Goal: Task Accomplishment & Management: Use online tool/utility

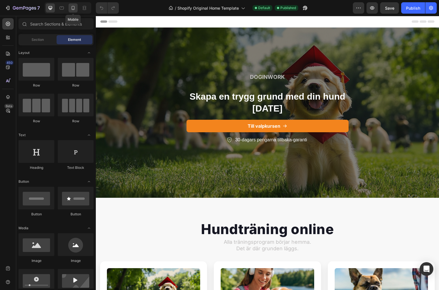
click at [76, 11] on div at bounding box center [72, 7] width 9 height 9
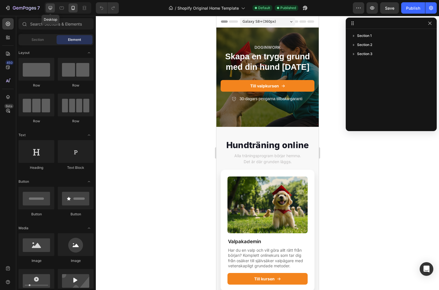
click at [51, 12] on div at bounding box center [50, 7] width 9 height 9
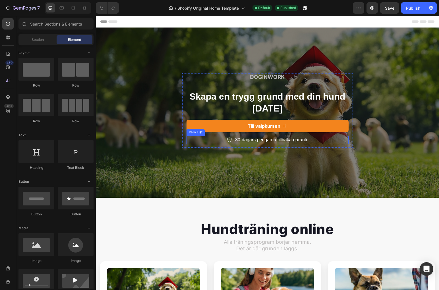
click at [321, 137] on div "30-dagars pengarna tillbaka-garanti" at bounding box center [267, 140] width 162 height 9
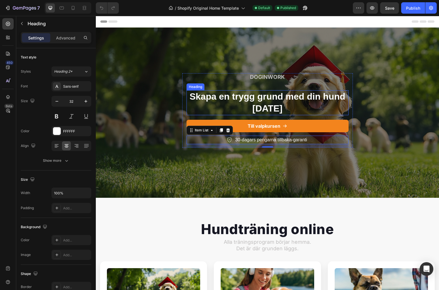
click at [271, 106] on h2 "Skapa en trygg grund med din hund [DATE]" at bounding box center [267, 102] width 162 height 25
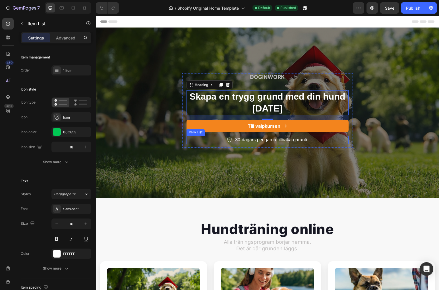
click at [272, 142] on p "30-dagars pengarna tillbaka-garanti" at bounding box center [271, 140] width 72 height 7
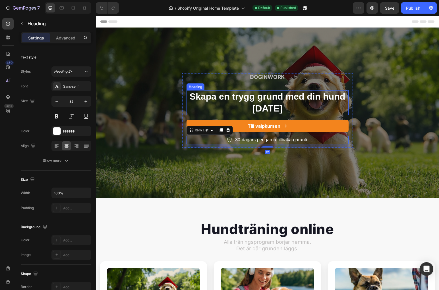
click at [275, 111] on h2 "Skapa en trygg grund med din hund [DATE]" at bounding box center [267, 102] width 162 height 25
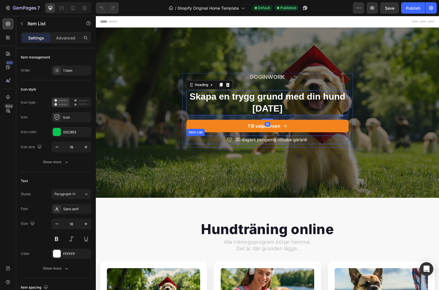
click at [244, 137] on p "30-dagars pengarna tillbaka-garanti" at bounding box center [271, 140] width 72 height 7
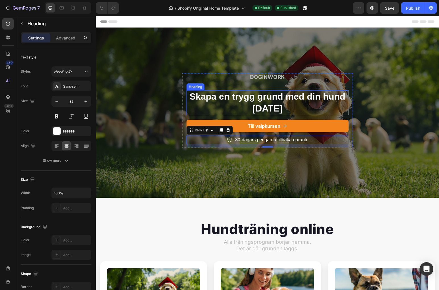
click at [279, 111] on h2 "Skapa en trygg grund med din hund [DATE]" at bounding box center [267, 102] width 162 height 25
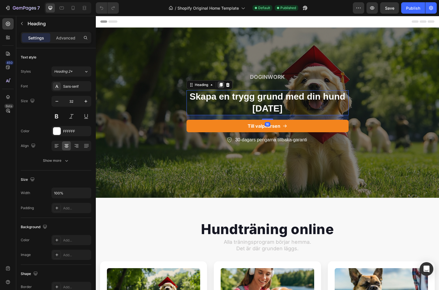
click at [220, 86] on icon at bounding box center [221, 85] width 5 height 5
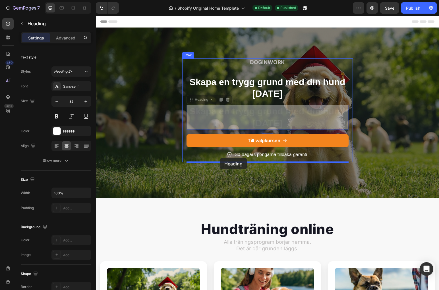
drag, startPoint x: 193, startPoint y: 101, endPoint x: 220, endPoint y: 158, distance: 62.9
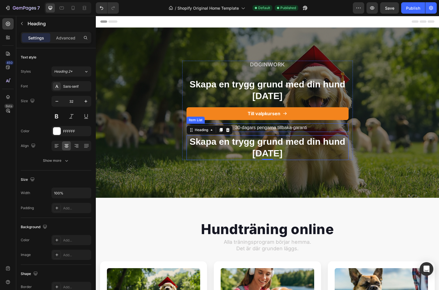
click at [284, 131] on p "30-dagars pengarna tillbaka-garanti" at bounding box center [271, 127] width 72 height 7
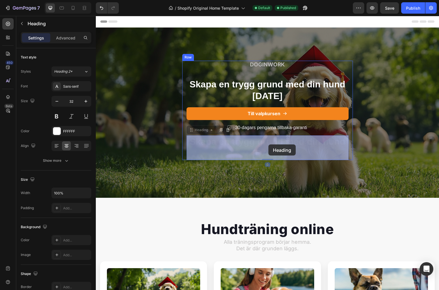
drag, startPoint x: 268, startPoint y: 136, endPoint x: 268, endPoint y: 144, distance: 8.2
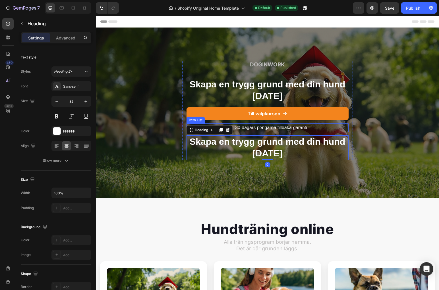
click at [271, 129] on p "30-dagars pengarna tillbaka-garanti" at bounding box center [271, 127] width 72 height 7
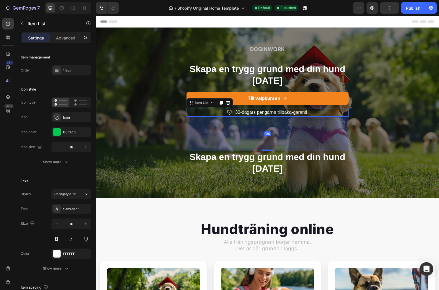
drag, startPoint x: 267, startPoint y: 135, endPoint x: 267, endPoint y: 165, distance: 30.7
click at [267, 165] on div "DOGINWORK Text Block Skapa en trygg grund med din hund [DATE] Heading Till valp…" at bounding box center [267, 110] width 162 height 130
type input "100%"
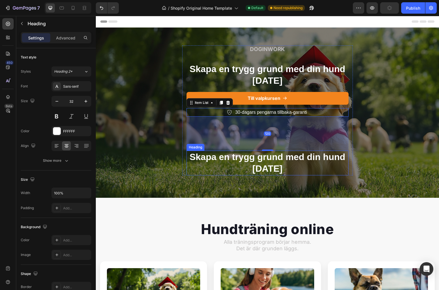
click at [271, 159] on h2 "Skapa en trygg grund med din hund [DATE]" at bounding box center [267, 163] width 162 height 25
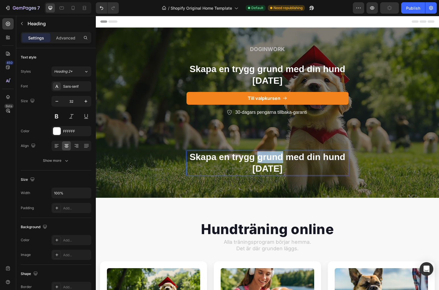
click at [271, 159] on h2 "Skapa en trygg grund med din hund [DATE]" at bounding box center [267, 163] width 162 height 25
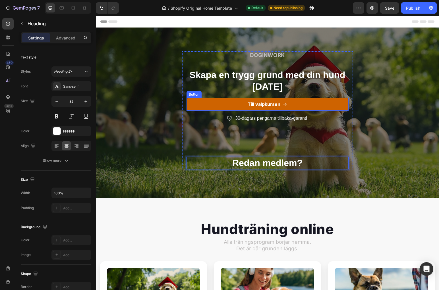
click at [191, 108] on link "Till valpkursen" at bounding box center [267, 104] width 162 height 13
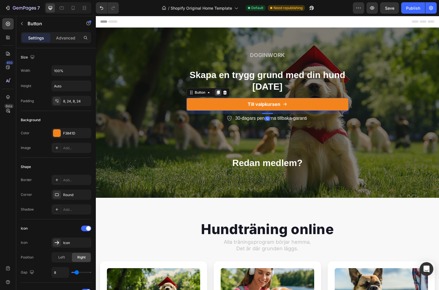
click at [218, 93] on icon at bounding box center [217, 93] width 3 height 4
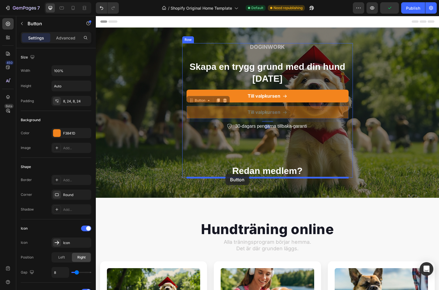
drag, startPoint x: 192, startPoint y: 102, endPoint x: 225, endPoint y: 174, distance: 79.3
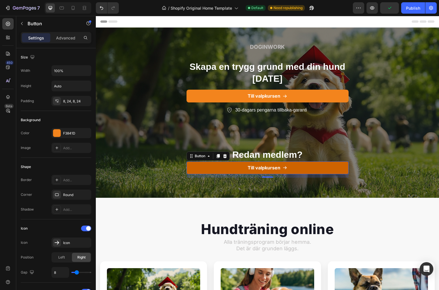
click at [217, 169] on link "Till valpkursen" at bounding box center [267, 168] width 162 height 13
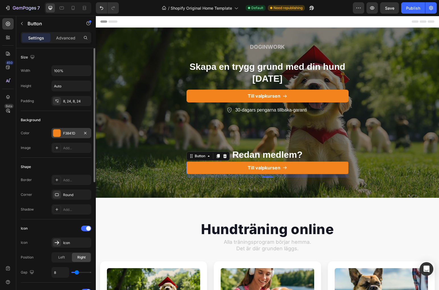
click at [69, 136] on div "F3841D" at bounding box center [71, 133] width 40 height 10
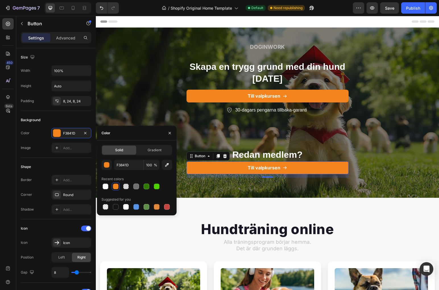
click at [126, 171] on div "F3841D 100 % Recent colors Suggested for you" at bounding box center [136, 185] width 70 height 51
click at [127, 166] on input "F3841D" at bounding box center [129, 165] width 30 height 10
click at [87, 133] on icon "button" at bounding box center [85, 133] width 5 height 5
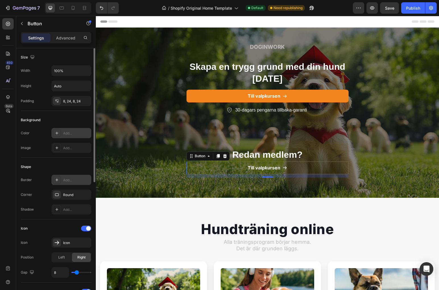
click at [72, 181] on div "Add..." at bounding box center [76, 180] width 27 height 5
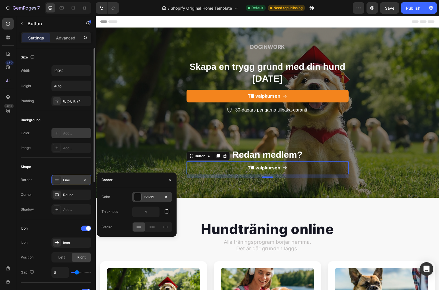
click at [154, 198] on div "121212" at bounding box center [152, 197] width 16 height 5
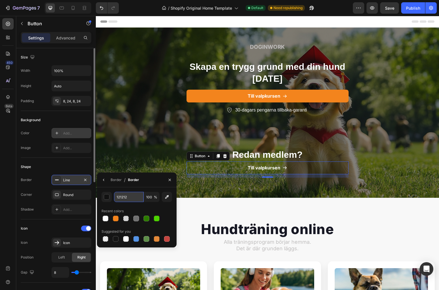
click at [0, 0] on input "121212" at bounding box center [0, 0] width 0 height 0
paste input "F3841D"
type input "F3841D"
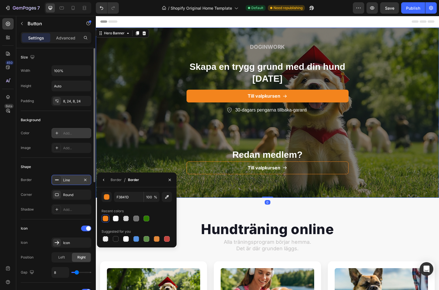
click at [145, 154] on div "DOGINWORK Text Block Skapa en trygg grund med din hund [DATE] Heading Till valp…" at bounding box center [267, 112] width 343 height 139
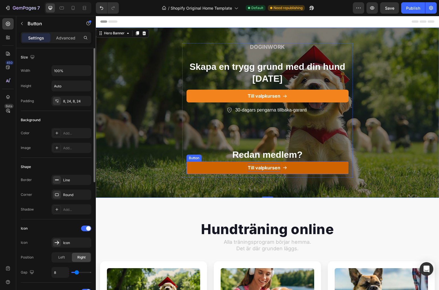
click at [257, 169] on p "Till valpkursen" at bounding box center [264, 168] width 33 height 8
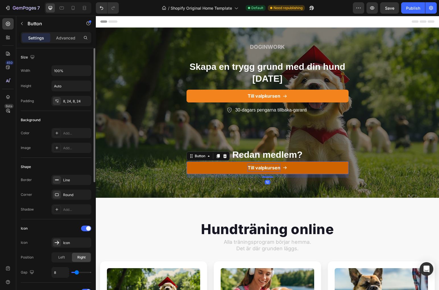
click at [265, 169] on p "Till valpkursen" at bounding box center [264, 168] width 33 height 8
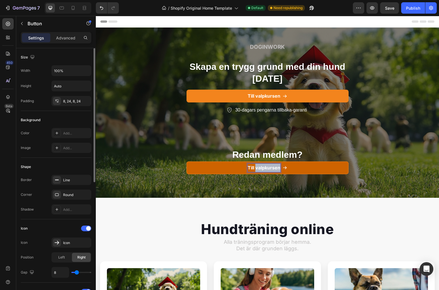
click at [265, 169] on p "Till valpkursen" at bounding box center [264, 168] width 33 height 8
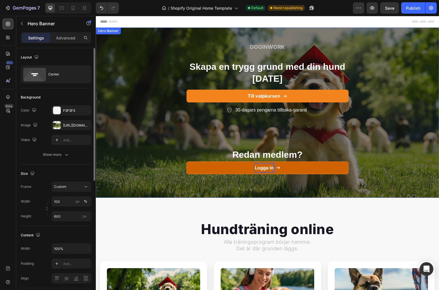
click at [144, 150] on div "DOGINWORK Text Block Skapa en trygg grund med din hund [DATE] Heading Till valp…" at bounding box center [267, 112] width 343 height 139
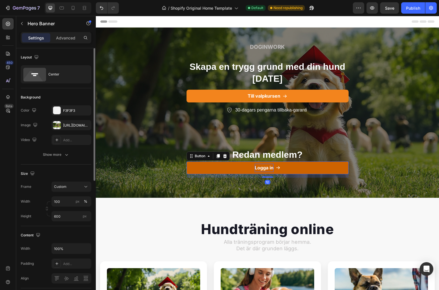
click at [280, 169] on icon at bounding box center [278, 168] width 5 height 5
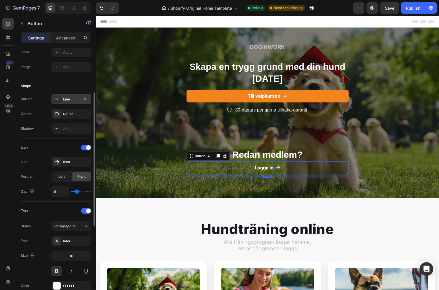
scroll to position [87, 0]
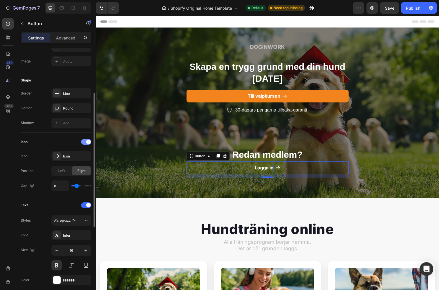
click at [86, 143] on div at bounding box center [86, 142] width 10 height 6
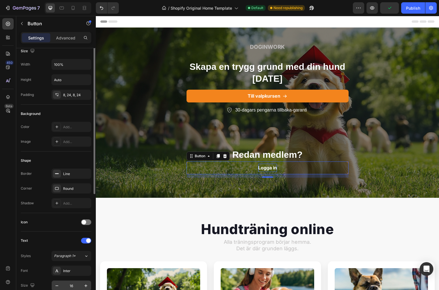
scroll to position [0, 0]
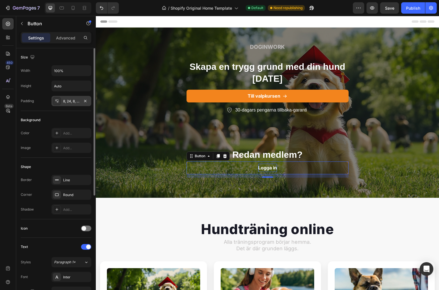
click at [54, 103] on div at bounding box center [57, 101] width 8 height 8
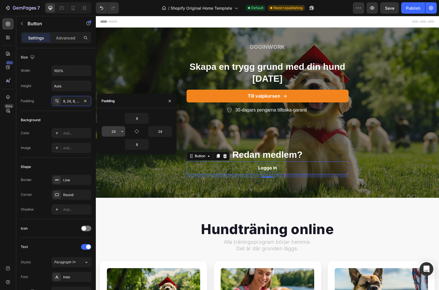
click at [112, 132] on input "24" at bounding box center [113, 131] width 23 height 10
type input "24"
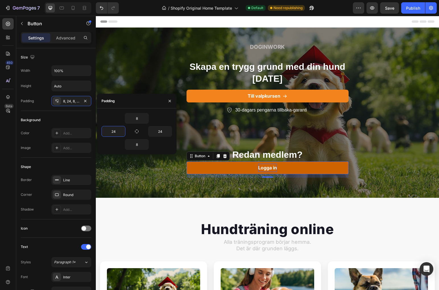
click at [205, 170] on link "Logga in" at bounding box center [267, 168] width 162 height 13
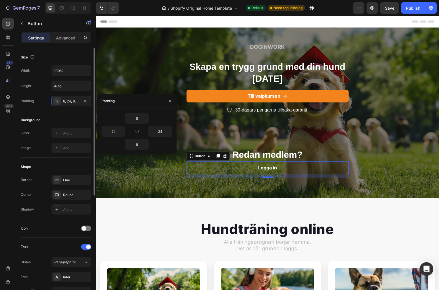
click at [72, 58] on div "Size" at bounding box center [56, 57] width 70 height 9
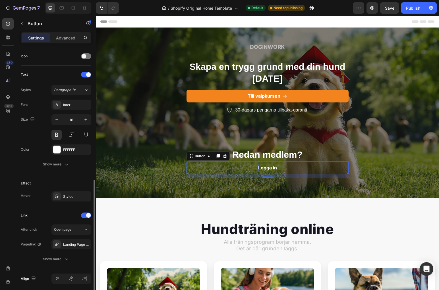
scroll to position [194, 0]
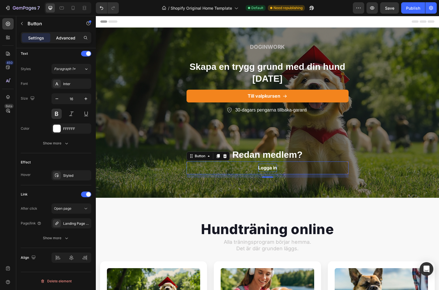
click at [66, 36] on p "Advanced" at bounding box center [65, 38] width 19 height 6
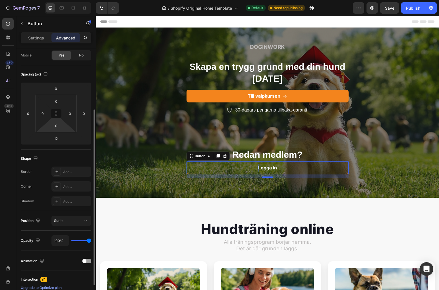
scroll to position [0, 0]
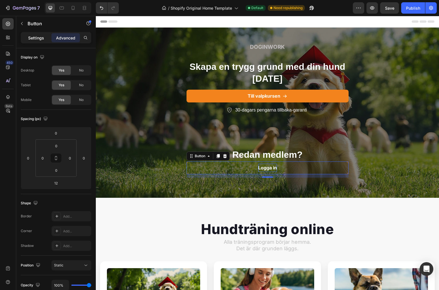
click at [43, 39] on p "Settings" at bounding box center [36, 38] width 16 height 6
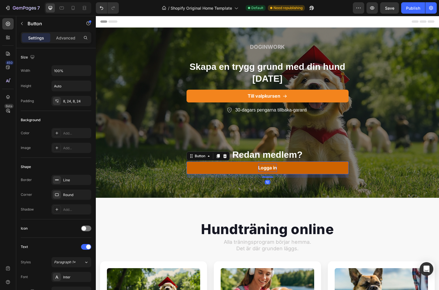
click at [202, 169] on link "Logga in" at bounding box center [267, 168] width 162 height 13
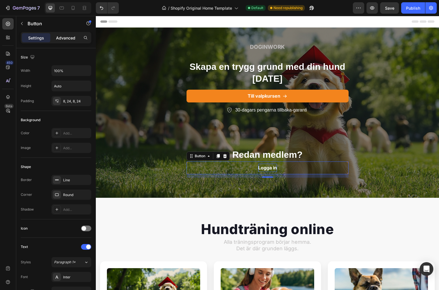
click at [59, 38] on p "Advanced" at bounding box center [65, 38] width 19 height 6
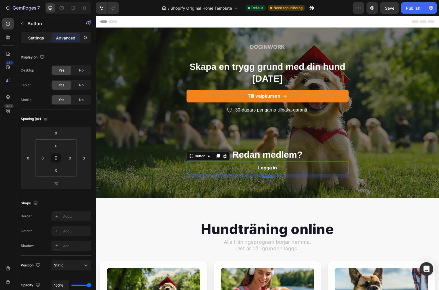
click at [41, 38] on p "Settings" at bounding box center [36, 38] width 16 height 6
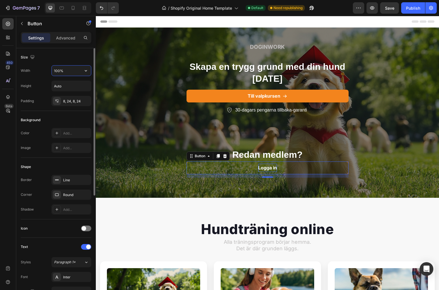
click at [68, 73] on input "100%" at bounding box center [71, 71] width 39 height 10
click at [85, 73] on icon "button" at bounding box center [86, 71] width 6 height 6
click at [59, 70] on input "100%" at bounding box center [71, 71] width 39 height 10
type input "50%"
click at [75, 158] on div "Size Width 50% Height Auto Padding 8, 24, 8, 24" at bounding box center [56, 189] width 70 height 62
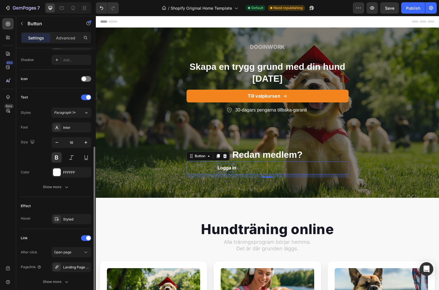
scroll to position [194, 0]
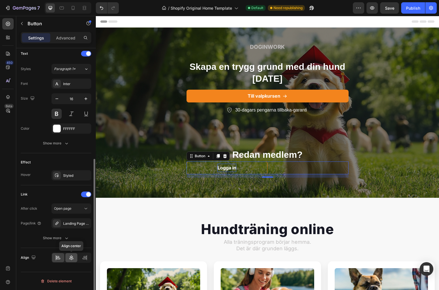
click at [72, 255] on div at bounding box center [71, 257] width 12 height 9
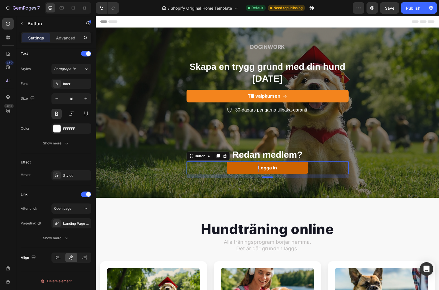
click at [305, 171] on link "Logga in" at bounding box center [267, 168] width 81 height 13
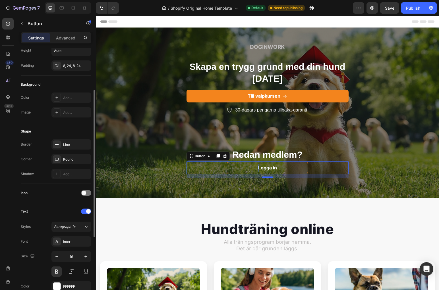
scroll to position [0, 0]
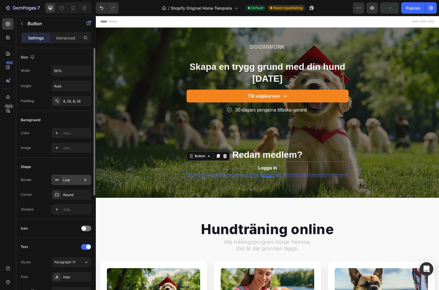
click at [68, 182] on div "Line" at bounding box center [71, 180] width 16 height 5
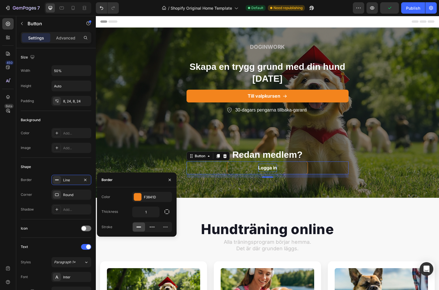
click at [151, 219] on div "Color F3841D Thickness 1 Stroke" at bounding box center [137, 212] width 80 height 40
click at [153, 217] on input "1" at bounding box center [145, 212] width 27 height 10
type input "2"
click at [136, 194] on div at bounding box center [137, 197] width 7 height 7
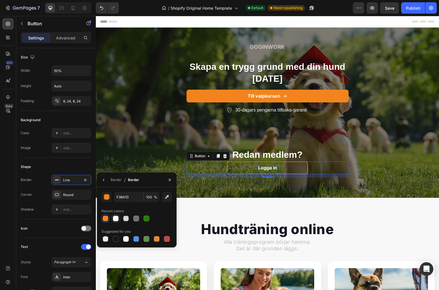
click at [115, 220] on div at bounding box center [116, 219] width 6 height 6
type input "FFFFFF"
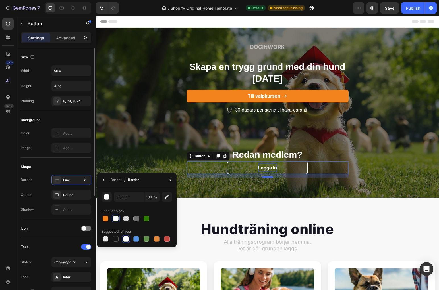
click at [66, 163] on div "Shape" at bounding box center [56, 167] width 70 height 9
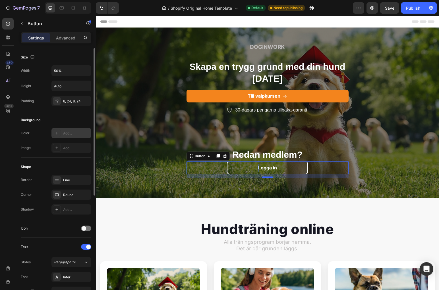
click at [78, 134] on div "Add..." at bounding box center [76, 133] width 27 height 5
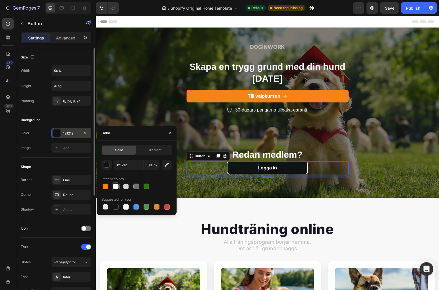
click at [117, 183] on div at bounding box center [115, 186] width 7 height 7
type input "FFFFFF"
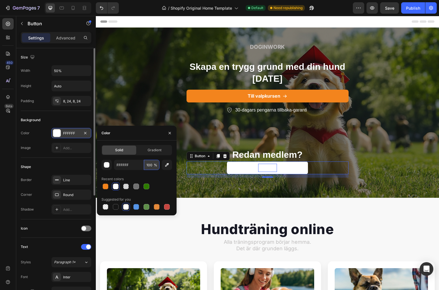
click at [149, 167] on input "100" at bounding box center [152, 165] width 16 height 10
type input "10"
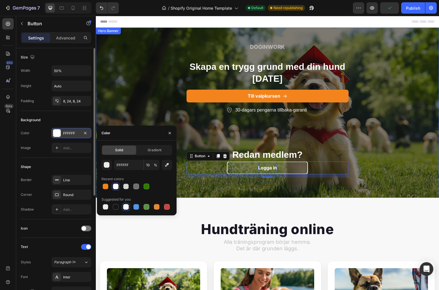
click at [164, 104] on div "DOGINWORK Text Block Skapa en trygg grund med din hund [DATE] Heading Till valp…" at bounding box center [267, 112] width 343 height 139
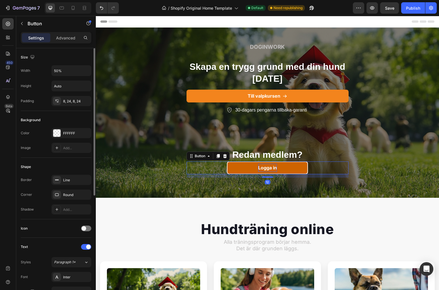
click at [273, 162] on link "Logga in" at bounding box center [267, 168] width 81 height 13
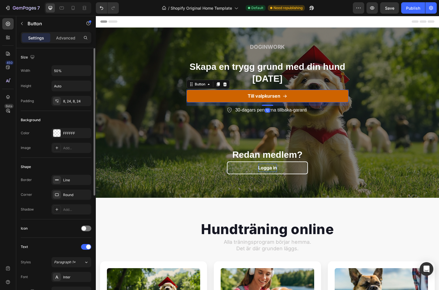
click at [236, 101] on link "Till valpkursen" at bounding box center [267, 96] width 162 height 13
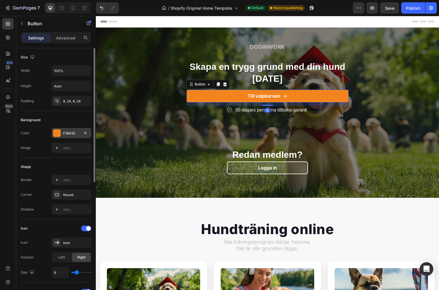
click at [71, 137] on div "F3841D" at bounding box center [71, 133] width 40 height 10
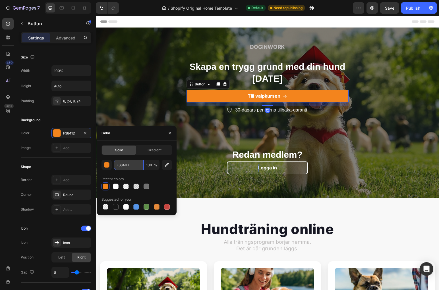
click at [126, 165] on input "F3841D" at bounding box center [129, 165] width 30 height 10
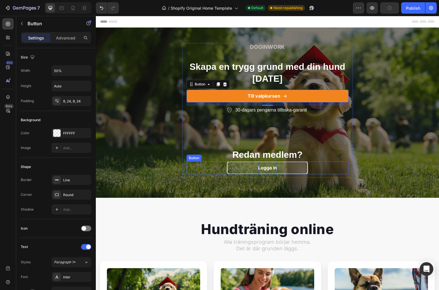
click at [264, 165] on p "Logga in" at bounding box center [267, 168] width 19 height 8
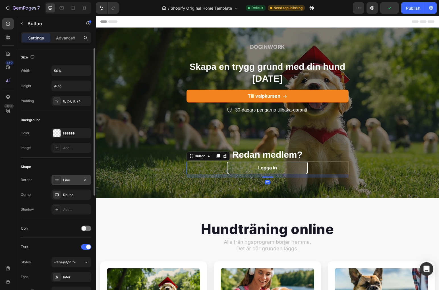
click at [72, 178] on div "Line" at bounding box center [71, 180] width 16 height 5
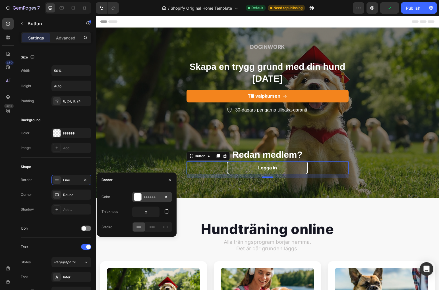
click at [149, 196] on div "FFFFFF" at bounding box center [152, 197] width 16 height 5
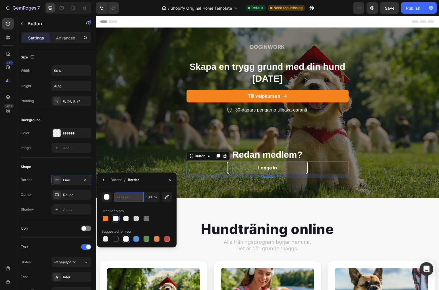
click at [122, 197] on input "FFFFFF" at bounding box center [129, 197] width 30 height 10
paste input "3841D"
type input "F3841D"
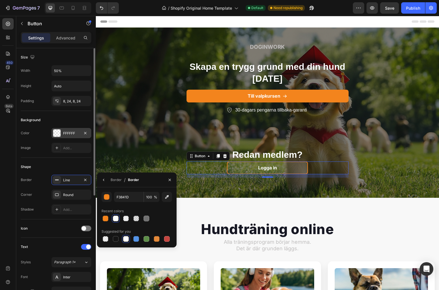
click at [69, 133] on div "FFFFFF" at bounding box center [71, 133] width 16 height 5
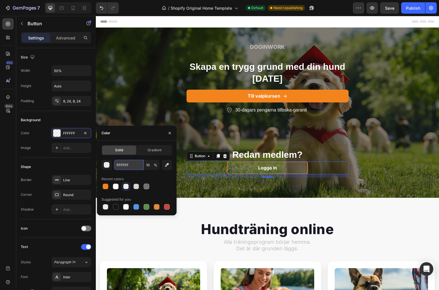
click at [120, 167] on input "FFFFFF" at bounding box center [129, 165] width 30 height 10
paste input "3841D"
type input "F3841D"
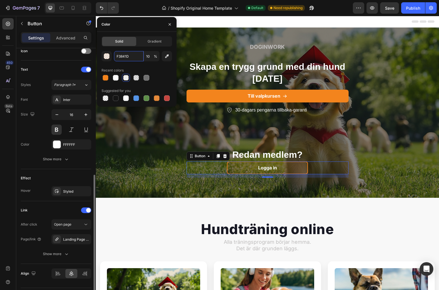
scroll to position [194, 0]
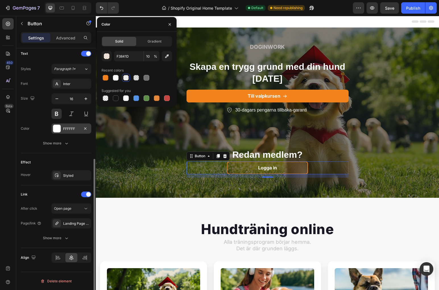
click at [69, 129] on div "FFFFFF" at bounding box center [71, 128] width 16 height 5
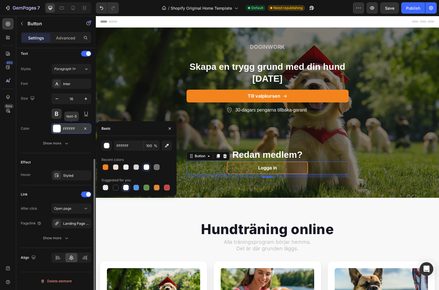
click at [69, 129] on div "FFFFFF" at bounding box center [71, 128] width 16 height 5
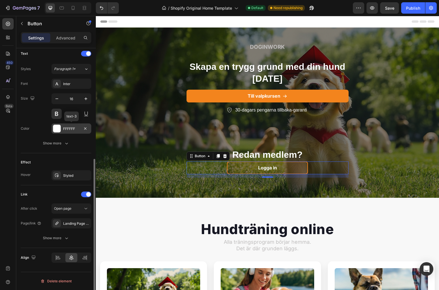
click at [76, 130] on div "FFFFFF" at bounding box center [71, 128] width 16 height 5
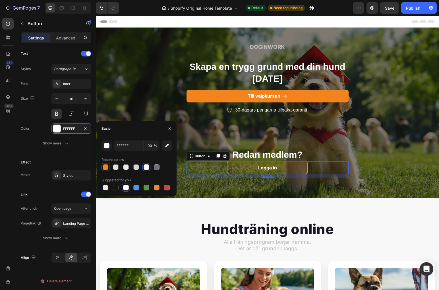
click at [107, 168] on div at bounding box center [106, 168] width 6 height 6
type input "F3841D"
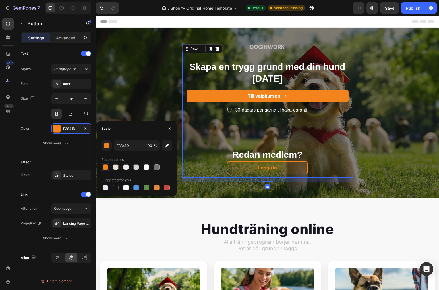
click at [348, 142] on div "DOGINWORK Text Block Skapa en trygg grund med din hund [DATE] Heading Till valp…" at bounding box center [267, 110] width 162 height 134
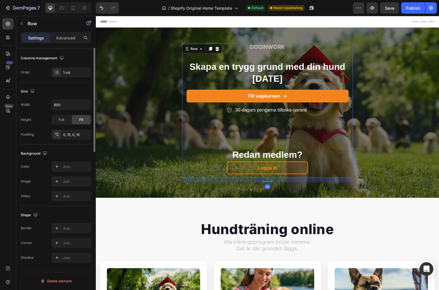
scroll to position [0, 0]
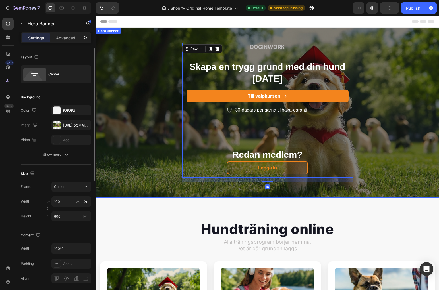
click at [385, 132] on div "DOGINWORK Text Block Skapa en trygg grund med din hund [DATE] Heading Till valp…" at bounding box center [267, 112] width 343 height 139
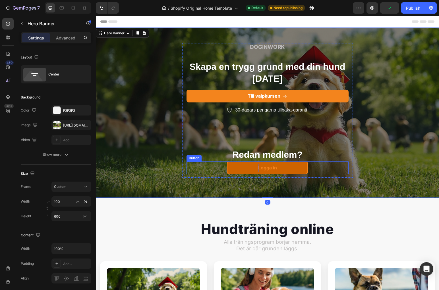
click at [267, 168] on p "Logga in" at bounding box center [267, 168] width 19 height 8
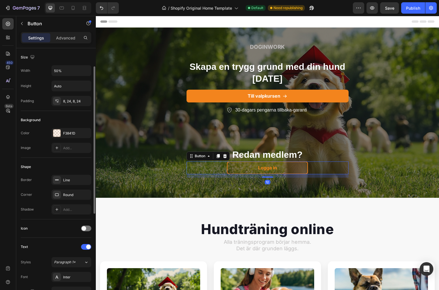
scroll to position [194, 0]
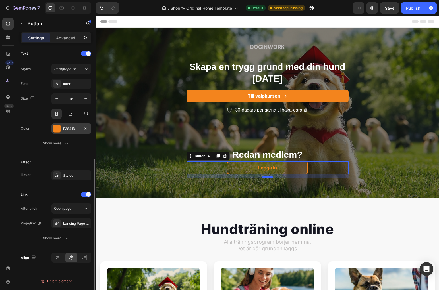
click at [56, 127] on div at bounding box center [56, 128] width 7 height 7
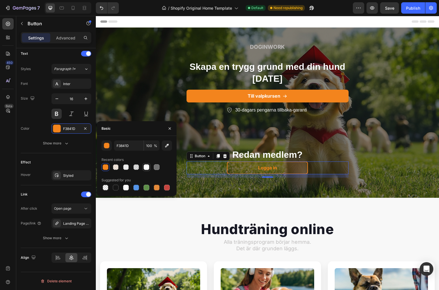
click at [147, 167] on div at bounding box center [147, 168] width 6 height 6
type input "FFFFFF"
click at [170, 111] on div "DOGINWORK Text Block Skapa en trygg grund med din hund [DATE] Heading Till valp…" at bounding box center [267, 112] width 343 height 139
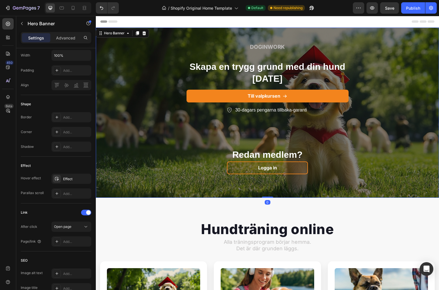
scroll to position [0, 0]
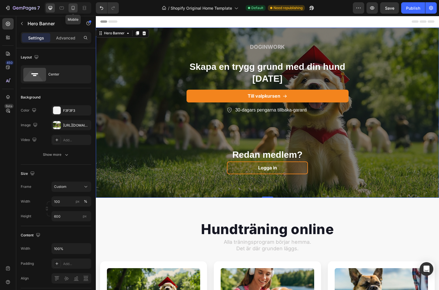
click at [76, 11] on div at bounding box center [72, 7] width 9 height 9
type input "350"
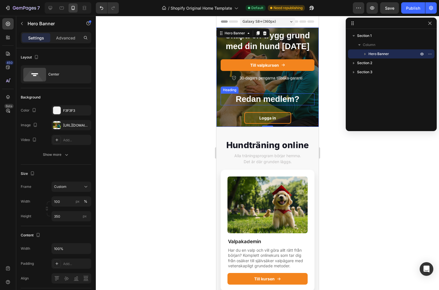
click at [265, 104] on p "Redan medlem?" at bounding box center [267, 99] width 93 height 11
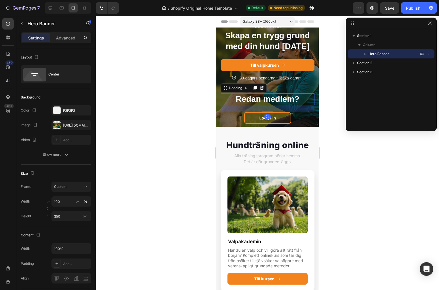
scroll to position [34, 0]
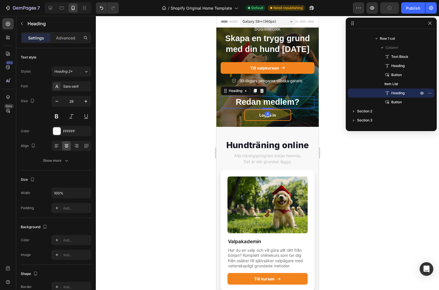
drag, startPoint x: 268, startPoint y: 112, endPoint x: 272, endPoint y: 106, distance: 7.1
click at [272, 106] on div "Redan medlem? Heading 4" at bounding box center [267, 102] width 94 height 12
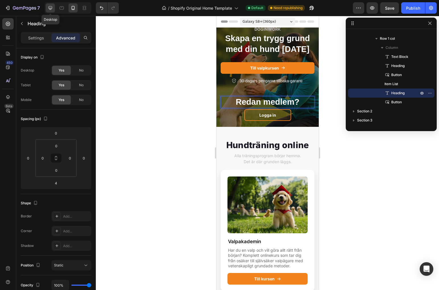
click at [50, 11] on icon at bounding box center [50, 8] width 6 height 6
type input "0"
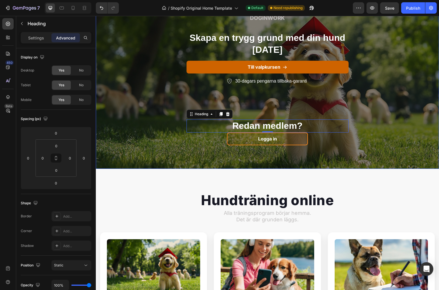
scroll to position [19, 0]
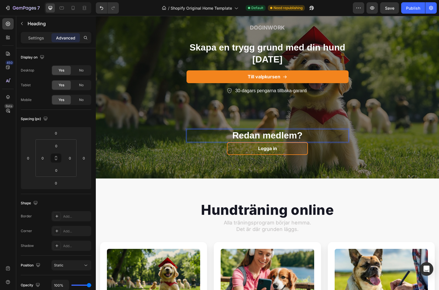
click at [275, 133] on p "Redan medlem?" at bounding box center [267, 136] width 161 height 12
click at [39, 40] on p "Settings" at bounding box center [36, 38] width 16 height 6
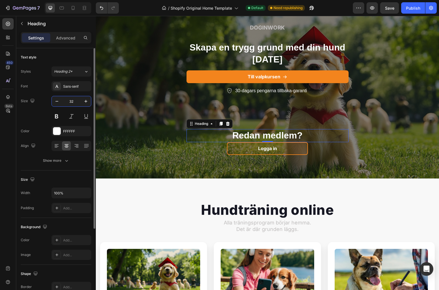
click at [72, 103] on input "32" at bounding box center [71, 101] width 19 height 10
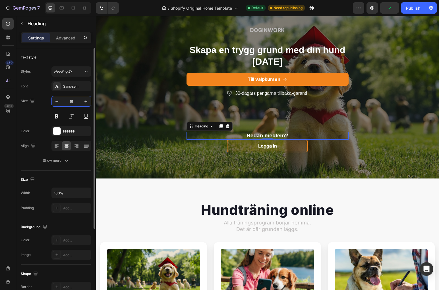
type input "20"
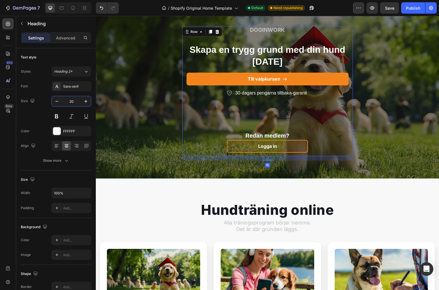
click at [340, 154] on div "Logga in Button" at bounding box center [267, 148] width 162 height 16
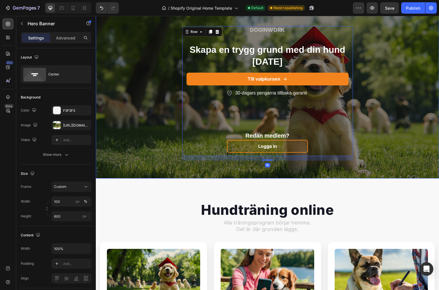
click at [388, 134] on div "DOGINWORK Text Block Skapa en trygg grund med din hund [DATE] Heading Till valp…" at bounding box center [267, 93] width 343 height 134
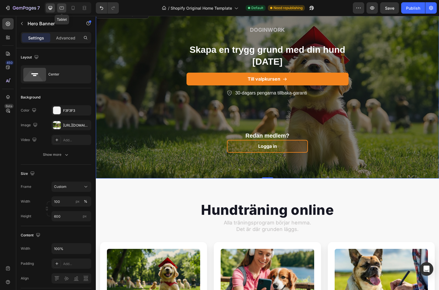
click at [63, 12] on div at bounding box center [61, 7] width 9 height 9
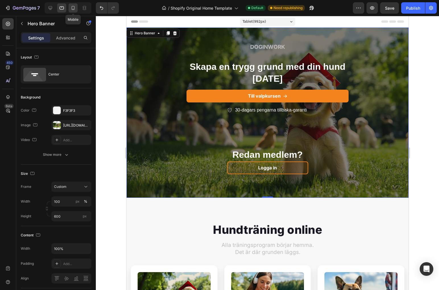
click at [72, 9] on icon at bounding box center [73, 8] width 3 height 4
type input "350"
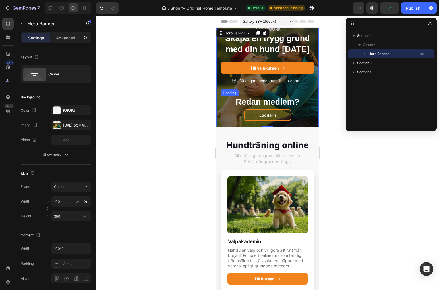
click at [266, 104] on p "Redan medlem?" at bounding box center [267, 102] width 93 height 11
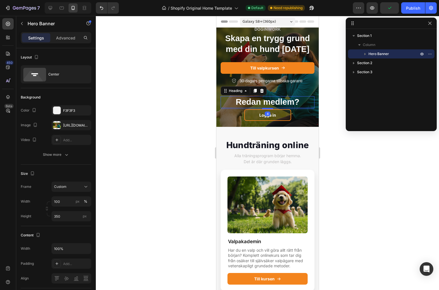
scroll to position [34, 0]
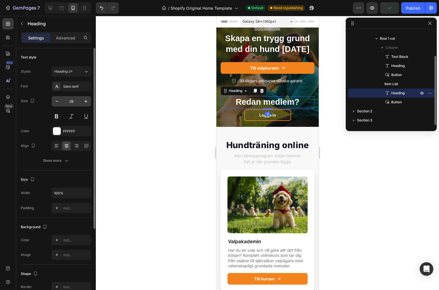
click at [71, 104] on input "29" at bounding box center [71, 101] width 19 height 10
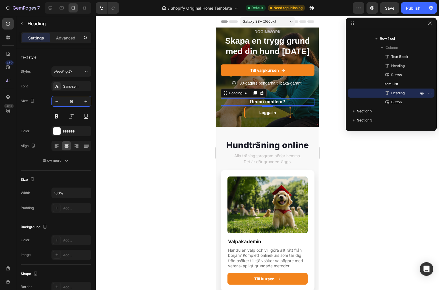
type input "16"
click at [153, 137] on div at bounding box center [267, 153] width 343 height 275
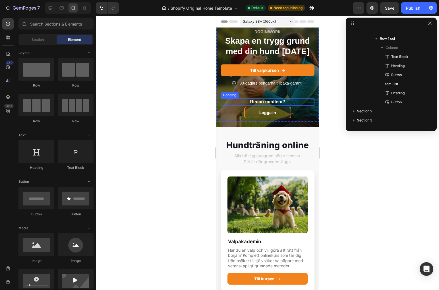
click at [313, 99] on h2 "Redan medlem?" at bounding box center [267, 102] width 94 height 7
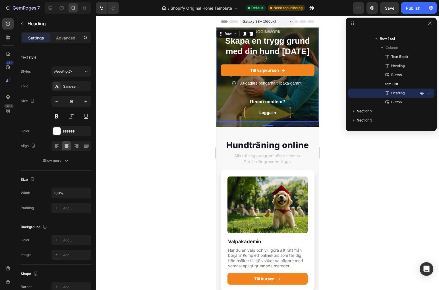
click at [316, 87] on div "DOGINWORK Text Block Skapa en trygg grund med din hund [DATE] Heading Till valp…" at bounding box center [267, 75] width 102 height 94
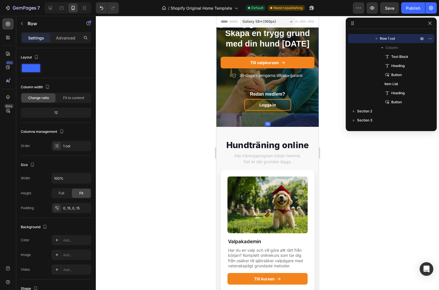
drag, startPoint x: 272, startPoint y: 126, endPoint x: 271, endPoint y: 142, distance: 15.4
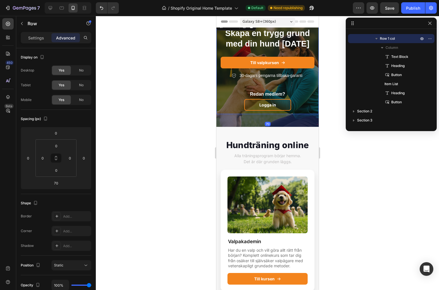
type input "16"
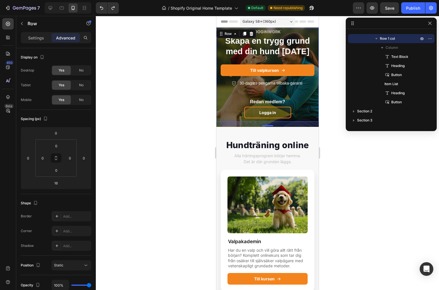
click at [317, 33] on div "DOGINWORK Text Block Skapa en trygg grund med din hund [DATE] Heading Till valp…" at bounding box center [267, 75] width 102 height 94
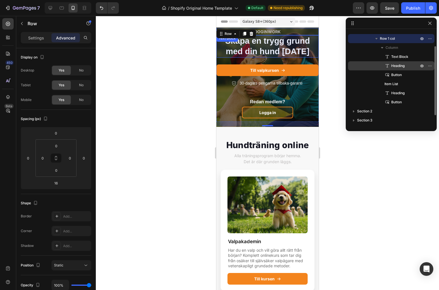
scroll to position [0, 0]
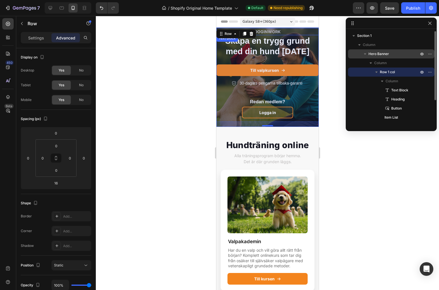
click at [385, 52] on span "Hero Banner" at bounding box center [378, 54] width 20 height 6
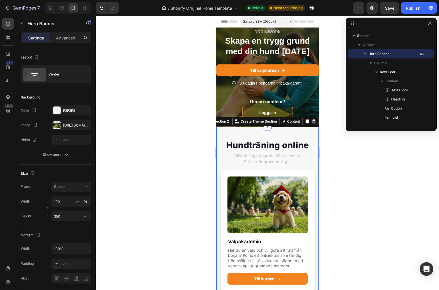
scroll to position [70, 0]
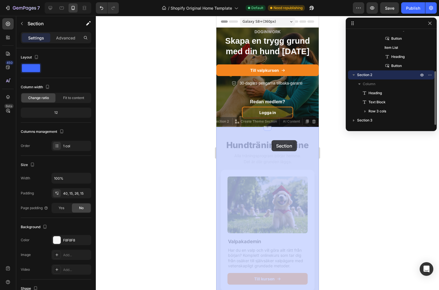
drag, startPoint x: 271, startPoint y: 127, endPoint x: 271, endPoint y: 140, distance: 13.4
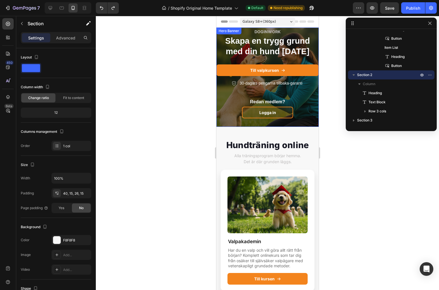
click at [224, 124] on div "DOGINWORK Text Block Skapa en trygg grund med din hund [DATE] Heading Till valp…" at bounding box center [267, 77] width 102 height 99
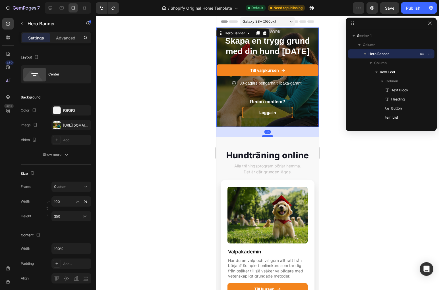
drag, startPoint x: 270, startPoint y: 126, endPoint x: 268, endPoint y: 140, distance: 14.1
click at [268, 137] on div at bounding box center [266, 137] width 11 height 2
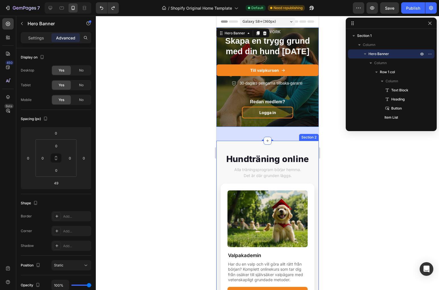
type input "0"
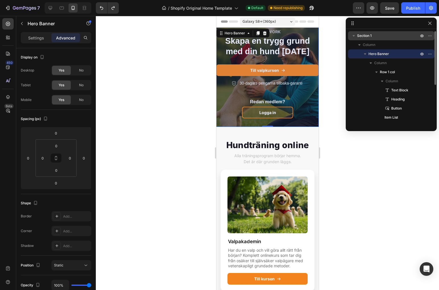
click at [366, 36] on span "Section 1" at bounding box center [364, 36] width 14 height 6
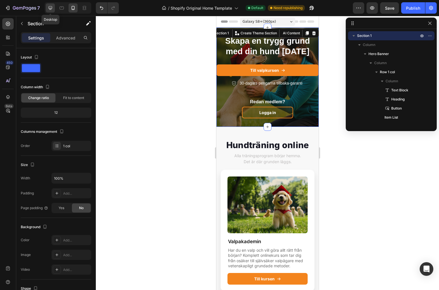
click at [52, 11] on div at bounding box center [50, 7] width 9 height 9
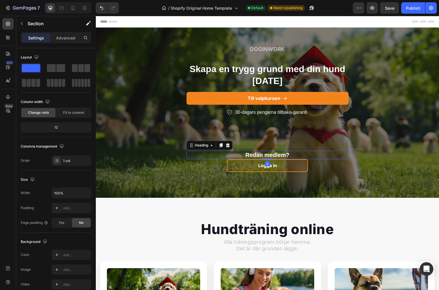
click at [271, 155] on p "Redan medlem?" at bounding box center [267, 154] width 161 height 7
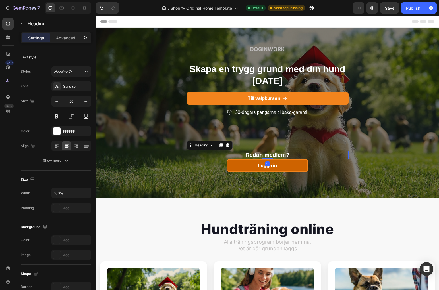
click at [293, 168] on link "Logga in" at bounding box center [267, 165] width 81 height 13
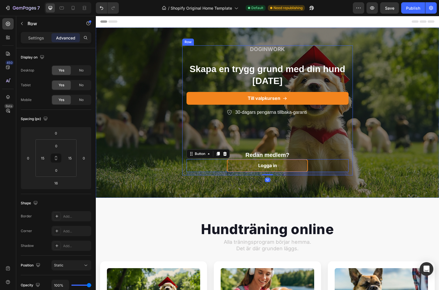
click at [321, 141] on div "DOGINWORK Text Block Skapa en trygg grund med din hund [DATE] Heading Till valp…" at bounding box center [267, 110] width 162 height 130
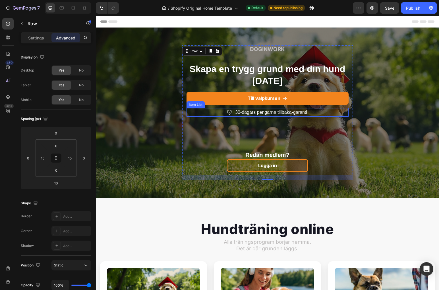
click at [315, 114] on div "30-dagars pengarna tillbaka-garanti" at bounding box center [267, 112] width 162 height 9
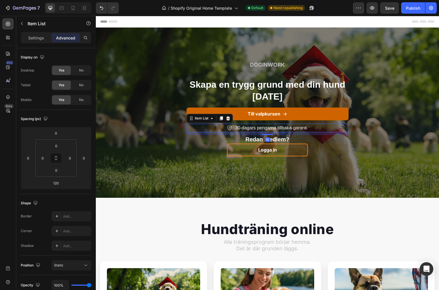
drag, startPoint x: 267, startPoint y: 150, endPoint x: 283, endPoint y: 119, distance: 34.8
click at [283, 119] on div "DOGINWORK Text Block Skapa en trygg grund med din hund [DATE] Heading Till valp…" at bounding box center [267, 110] width 162 height 99
type input "10"
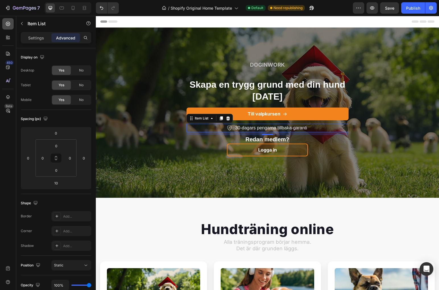
click at [6, 25] on icon at bounding box center [8, 24] width 6 height 6
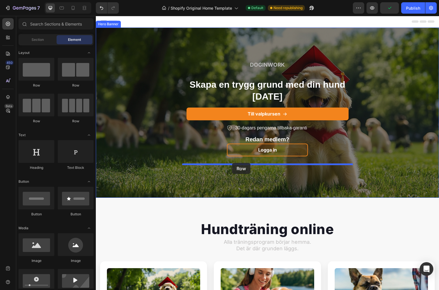
drag, startPoint x: 131, startPoint y: 88, endPoint x: 232, endPoint y: 163, distance: 125.3
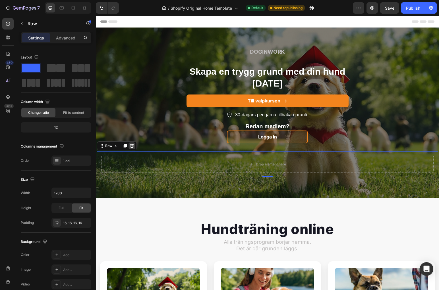
click at [132, 147] on icon at bounding box center [132, 146] width 4 height 4
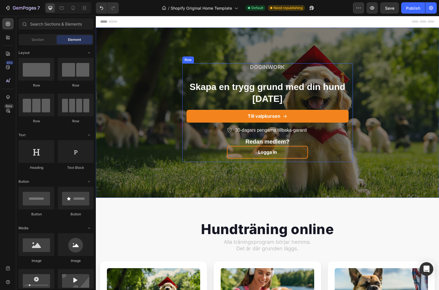
click at [199, 71] on div "DOGINWORK" at bounding box center [267, 67] width 162 height 8
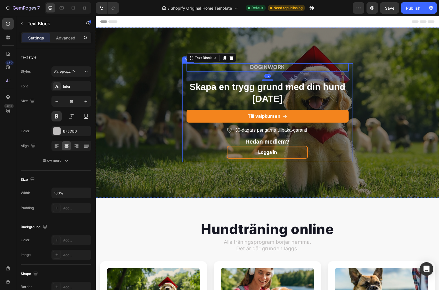
click at [185, 77] on div "DOGINWORK Text Block 32 Skapa en trygg grund med din hund [DATE] Heading Till v…" at bounding box center [267, 112] width 171 height 99
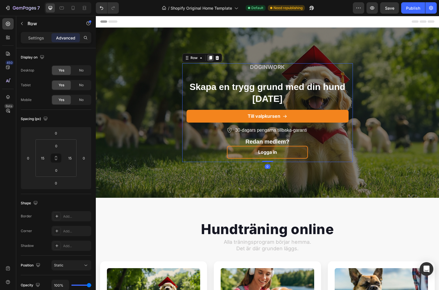
click at [211, 60] on icon at bounding box center [210, 58] width 5 height 5
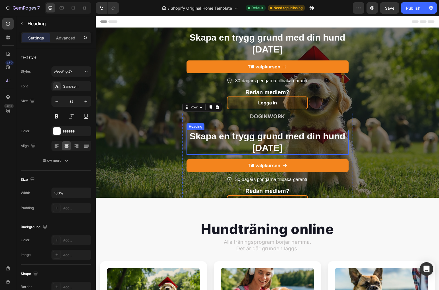
click at [274, 147] on h2 "Skapa en trygg grund med din hund [DATE]" at bounding box center [267, 142] width 162 height 25
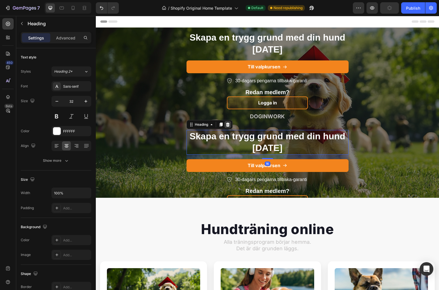
click at [230, 125] on icon at bounding box center [227, 124] width 5 height 5
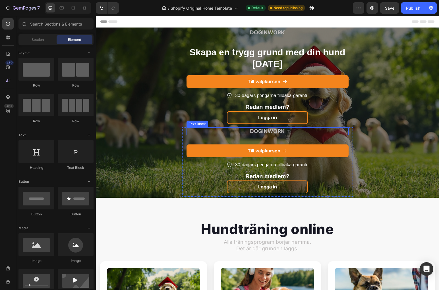
click at [268, 133] on p "DOGINWORK" at bounding box center [267, 131] width 161 height 7
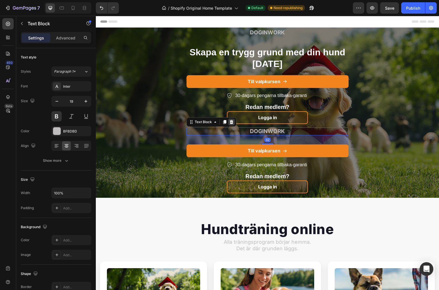
click at [232, 123] on icon at bounding box center [231, 122] width 5 height 5
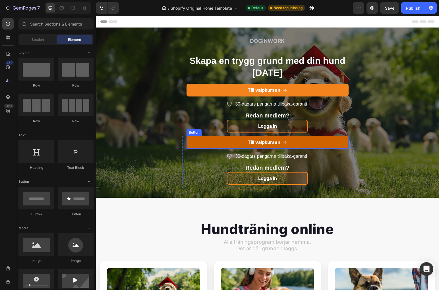
click at [195, 144] on link "Till valpkursen" at bounding box center [267, 142] width 162 height 13
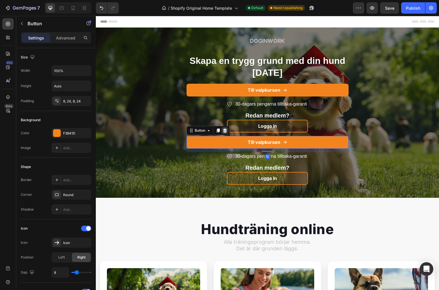
click at [227, 132] on icon at bounding box center [225, 130] width 5 height 5
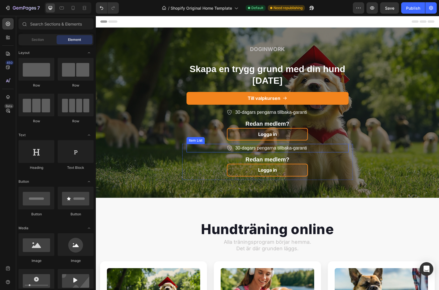
click at [236, 149] on p "30-dagars pengarna tillbaka-garanti" at bounding box center [271, 148] width 72 height 7
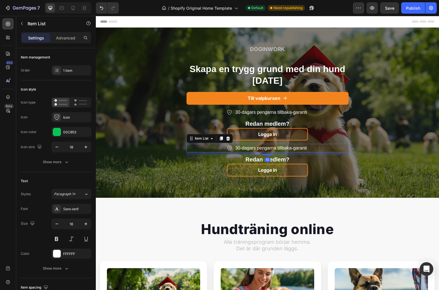
click at [216, 148] on div "30-dagars pengarna tillbaka-garanti" at bounding box center [267, 148] width 162 height 9
click at [227, 139] on icon at bounding box center [228, 139] width 4 height 4
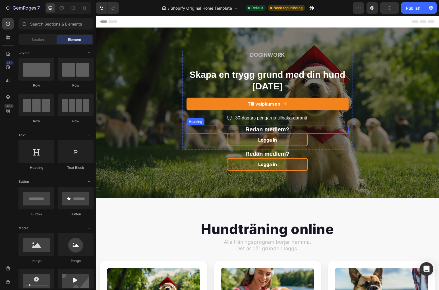
click at [287, 130] on p "Redan medlem?" at bounding box center [267, 129] width 161 height 7
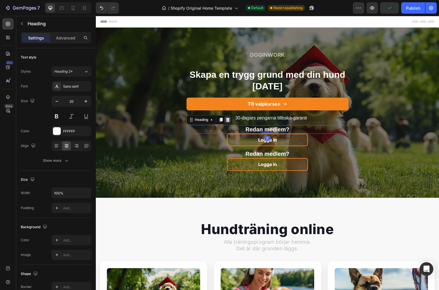
click at [229, 123] on div at bounding box center [227, 120] width 7 height 7
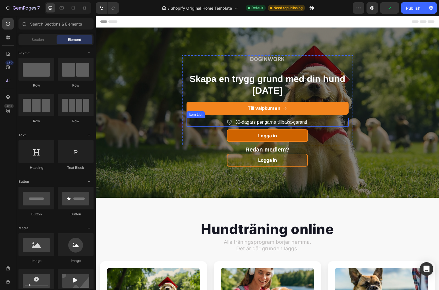
click at [239, 132] on link "Logga in" at bounding box center [267, 136] width 81 height 13
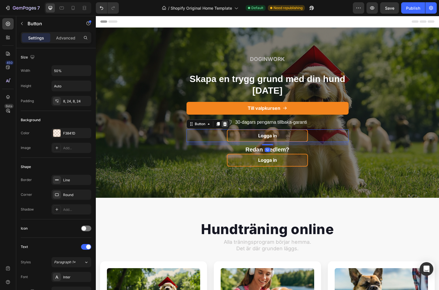
click at [226, 123] on icon at bounding box center [225, 124] width 4 height 4
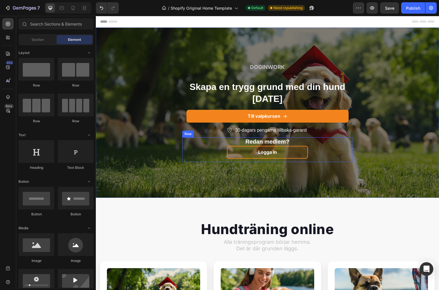
click at [184, 155] on div "Redan medlem? Heading Logga in [GEOGRAPHIC_DATA]" at bounding box center [267, 150] width 171 height 25
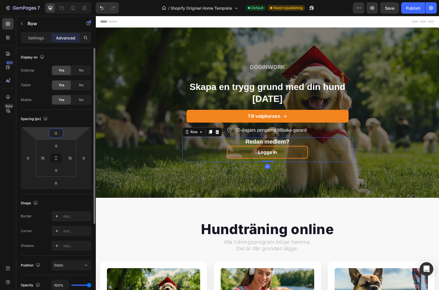
drag, startPoint x: 54, startPoint y: 134, endPoint x: 72, endPoint y: 132, distance: 18.6
click at [72, 132] on div "0 0 0 0" at bounding box center [56, 158] width 70 height 63
type input "0"
click at [61, 147] on input "0" at bounding box center [56, 146] width 11 height 9
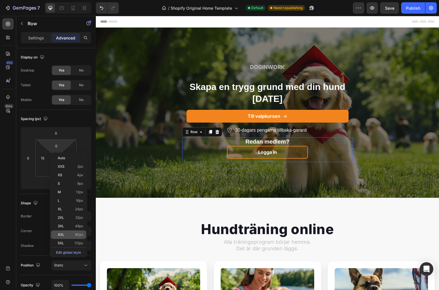
click at [68, 231] on div "4XL 80px" at bounding box center [68, 235] width 35 height 9
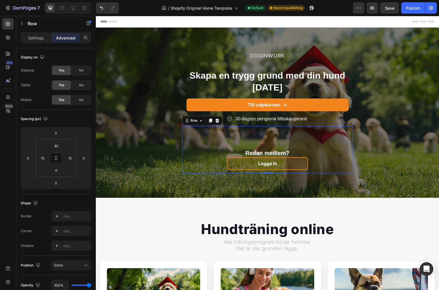
type input "0"
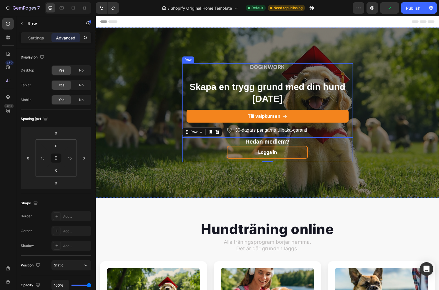
click at [184, 71] on div "DOGINWORK Text Block Skapa en trygg grund med din hund [DATE] Heading Till valp…" at bounding box center [267, 100] width 171 height 74
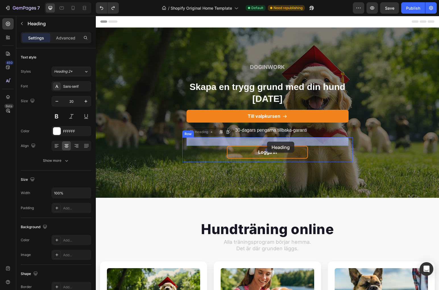
drag, startPoint x: 267, startPoint y: 138, endPoint x: 267, endPoint y: 142, distance: 4.0
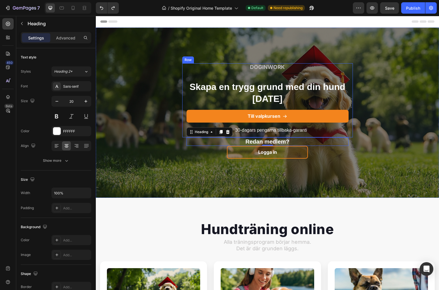
click at [351, 124] on div "DOGINWORK Text Block Skapa en trygg grund med din hund [DATE] Heading Till valp…" at bounding box center [267, 100] width 171 height 74
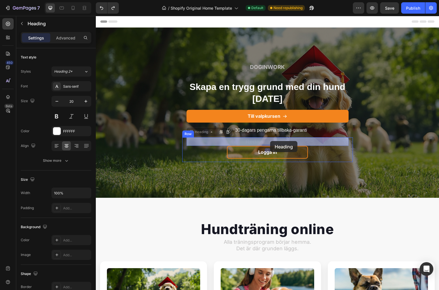
drag, startPoint x: 270, startPoint y: 138, endPoint x: 270, endPoint y: 141, distance: 3.1
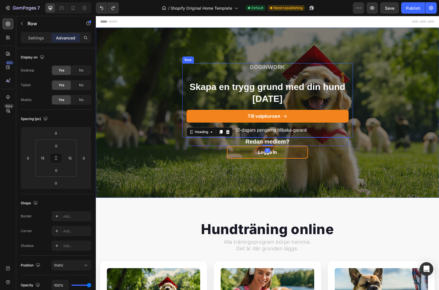
click at [349, 125] on div "DOGINWORK Text Block Skapa en trygg grund med din hund [DATE] Heading Till valp…" at bounding box center [267, 100] width 171 height 74
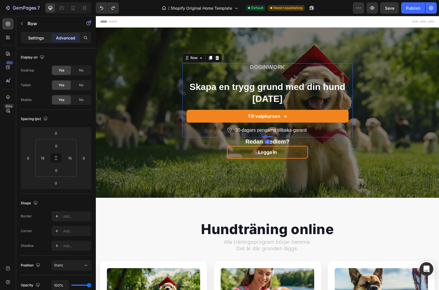
click at [41, 40] on p "Settings" at bounding box center [36, 38] width 16 height 6
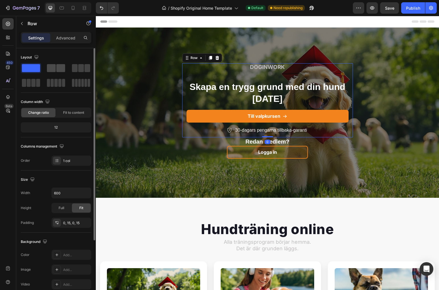
click at [55, 67] on span at bounding box center [51, 68] width 9 height 8
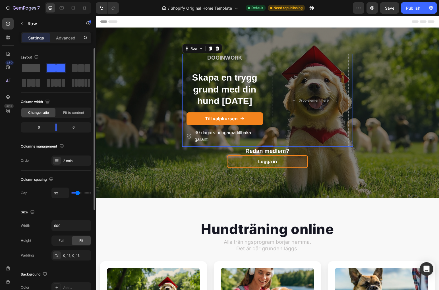
click at [30, 69] on span at bounding box center [31, 68] width 18 height 8
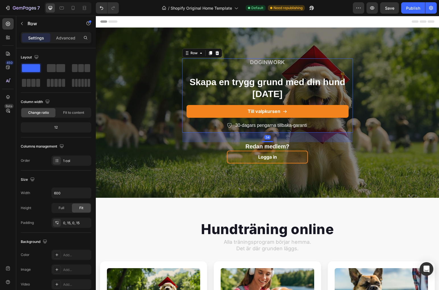
drag, startPoint x: 267, startPoint y: 137, endPoint x: 268, endPoint y: 147, distance: 9.7
click at [268, 147] on div "DOGINWORK Text Block Skapa en trygg grund med din hund [DATE] Heading Till valp…" at bounding box center [267, 113] width 343 height 108
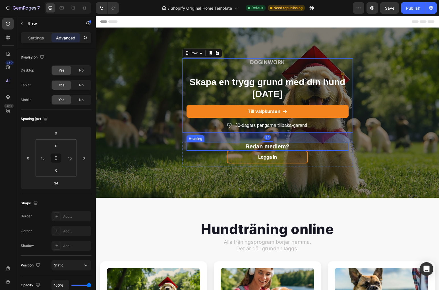
click at [276, 148] on h2 "Redan medlem?" at bounding box center [267, 146] width 162 height 9
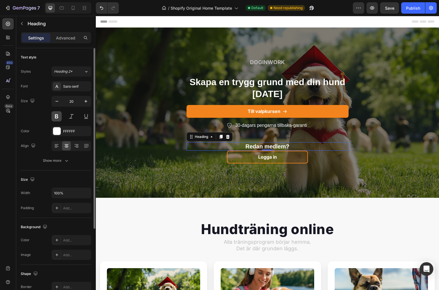
click at [58, 116] on button at bounding box center [56, 116] width 10 height 10
click at [57, 118] on button at bounding box center [56, 116] width 10 height 10
click at [83, 75] on button "Heading 2*" at bounding box center [71, 71] width 40 height 10
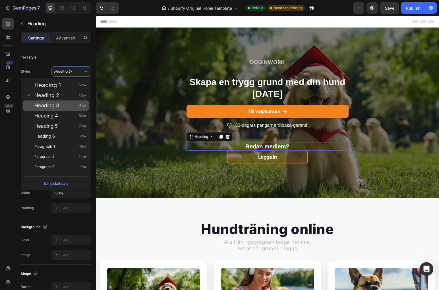
click at [65, 109] on div "Heading 3 41px" at bounding box center [56, 106] width 66 height 10
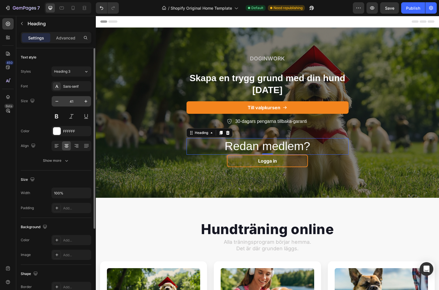
click at [70, 103] on input "41" at bounding box center [71, 101] width 19 height 10
type input "20"
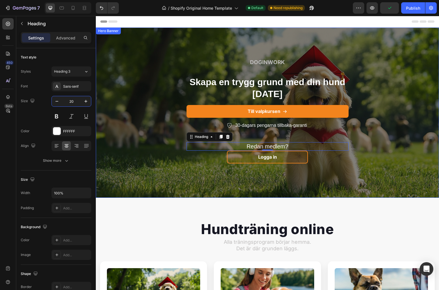
click at [180, 158] on div "DOGINWORK Text Block Skapa en trygg grund med din hund [DATE] Heading Till valp…" at bounding box center [267, 113] width 343 height 108
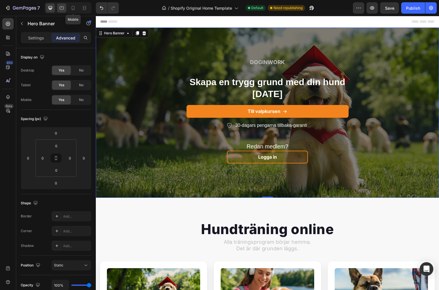
click at [65, 10] on div at bounding box center [61, 7] width 9 height 9
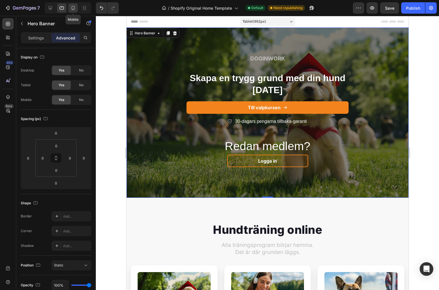
click at [73, 9] on icon at bounding box center [73, 8] width 3 height 4
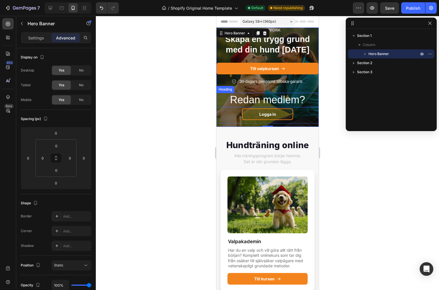
click at [291, 100] on h2 "Redan medlem?" at bounding box center [267, 100] width 102 height 14
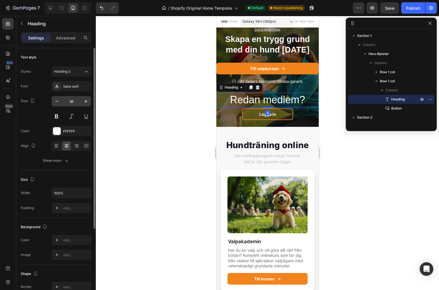
click at [76, 105] on input "36" at bounding box center [71, 101] width 19 height 10
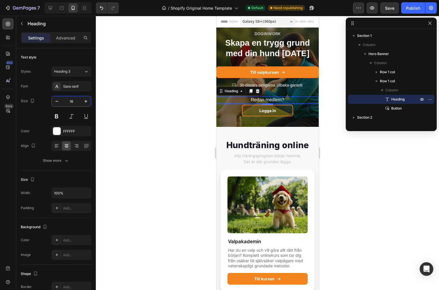
type input "16"
click at [144, 101] on div at bounding box center [267, 153] width 343 height 275
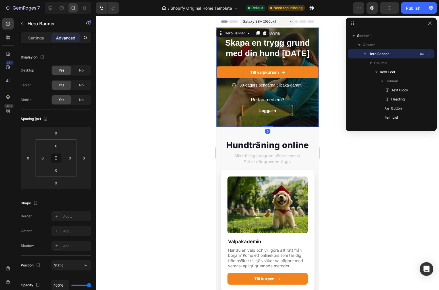
click at [259, 124] on div "DOGINWORK Text Block Skapa en trygg grund med din hund [DATE] Heading Till valp…" at bounding box center [267, 77] width 102 height 95
click at [298, 117] on div "Logga in Button" at bounding box center [267, 112] width 102 height 15
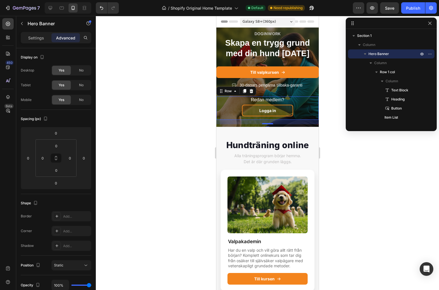
scroll to position [52, 0]
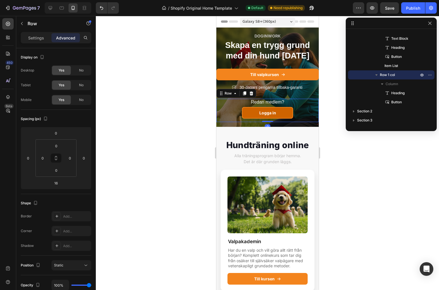
drag, startPoint x: 267, startPoint y: 123, endPoint x: 269, endPoint y: 109, distance: 15.0
click at [269, 109] on div "Redan medlem? Heading Logga in Button Row 0" at bounding box center [267, 110] width 102 height 23
type input "0"
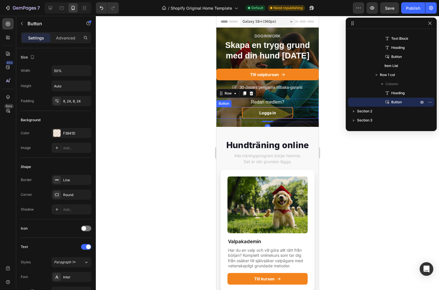
click at [296, 115] on div "Logga in Button" at bounding box center [267, 113] width 102 height 12
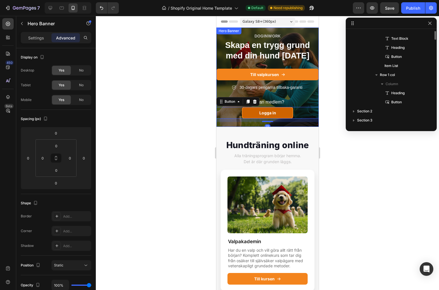
scroll to position [0, 0]
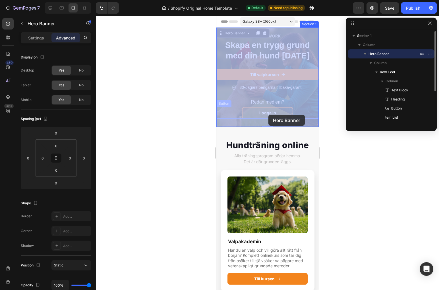
drag, startPoint x: 268, startPoint y: 123, endPoint x: 268, endPoint y: 115, distance: 8.0
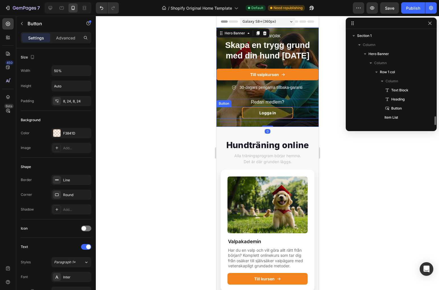
click at [308, 116] on div "Logga in Button" at bounding box center [267, 113] width 102 height 12
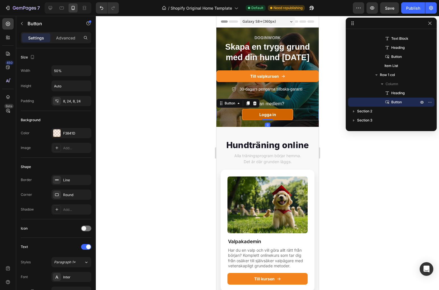
drag, startPoint x: 270, startPoint y: 121, endPoint x: 270, endPoint y: 110, distance: 11.7
click at [270, 110] on div "Logga in Button 0" at bounding box center [267, 115] width 102 height 12
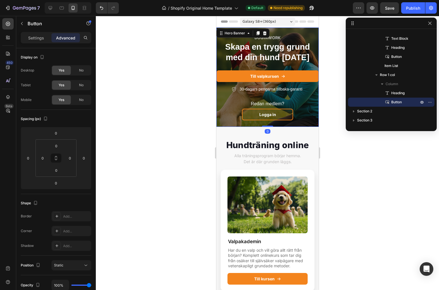
click at [224, 96] on div "DOGINWORK Text Block Skapa en trygg grund med din hund [DATE] Heading Till valp…" at bounding box center [267, 77] width 102 height 87
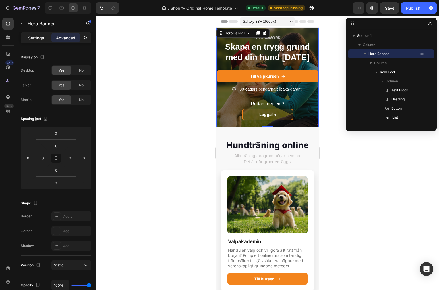
click at [39, 39] on p "Settings" at bounding box center [36, 38] width 16 height 6
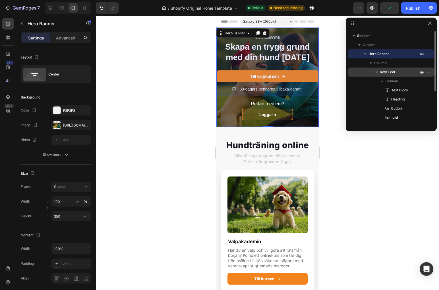
click at [390, 71] on span "Row 1 col" at bounding box center [387, 72] width 15 height 6
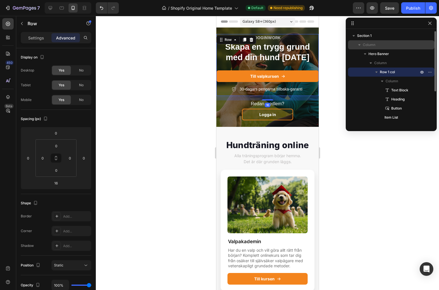
click at [375, 44] on p "Column" at bounding box center [391, 45] width 57 height 6
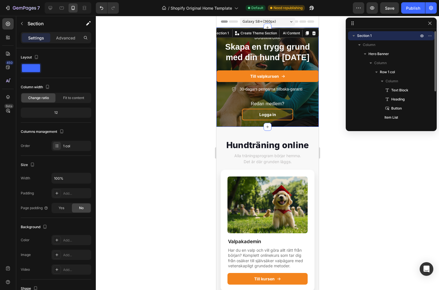
click at [372, 39] on div "Section 1" at bounding box center [391, 35] width 82 height 9
click at [352, 34] on icon "button" at bounding box center [354, 36] width 6 height 6
click at [59, 40] on p "Advanced" at bounding box center [65, 38] width 19 height 6
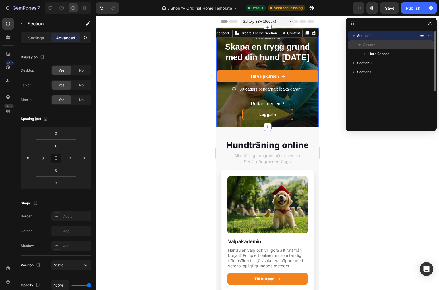
click at [375, 47] on p "Column" at bounding box center [391, 45] width 57 height 6
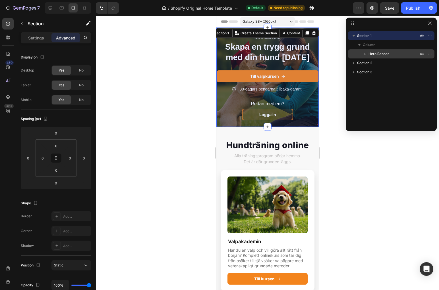
click at [373, 55] on span "Hero Banner" at bounding box center [378, 54] width 20 height 6
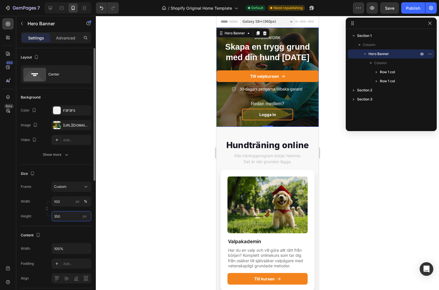
click at [65, 219] on input "350" at bounding box center [71, 216] width 40 height 10
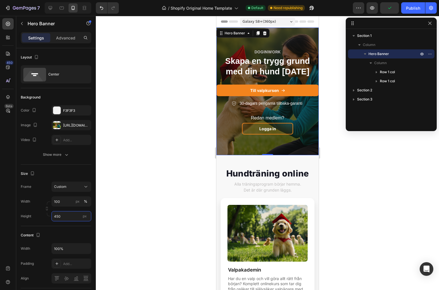
type input "450"
click at [150, 127] on div at bounding box center [267, 153] width 343 height 275
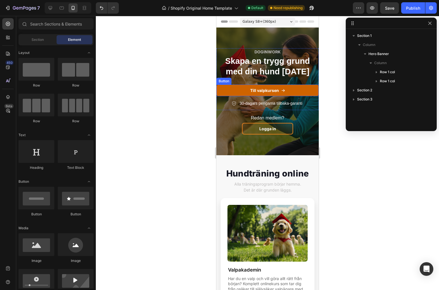
click at [307, 90] on link "Till valpkursen" at bounding box center [267, 91] width 102 height 12
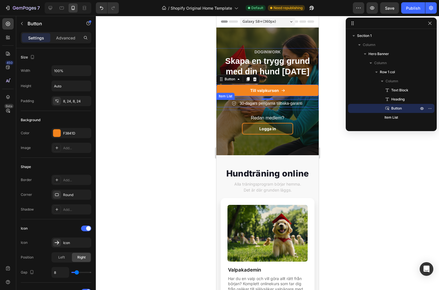
click at [290, 107] on div "30-dagars pengarna tillbaka-garanti" at bounding box center [270, 104] width 65 height 8
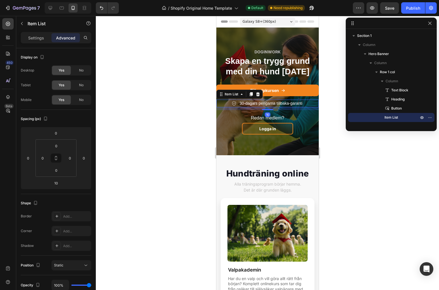
click at [342, 62] on div at bounding box center [267, 153] width 343 height 275
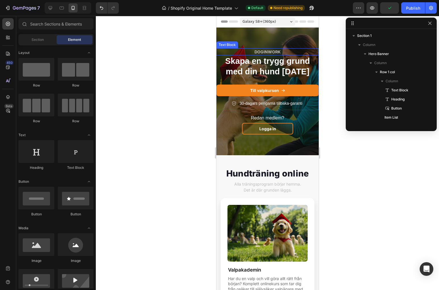
click at [306, 49] on p "DOGINWORK" at bounding box center [267, 52] width 101 height 6
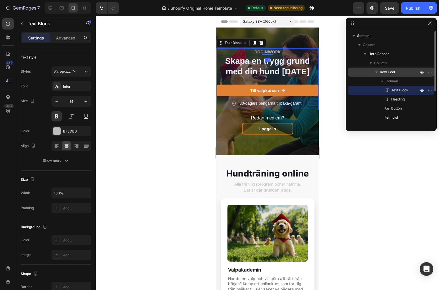
click at [386, 70] on span "Row 1 col" at bounding box center [387, 72] width 15 height 6
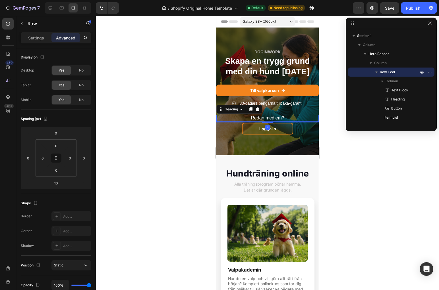
scroll to position [52, 0]
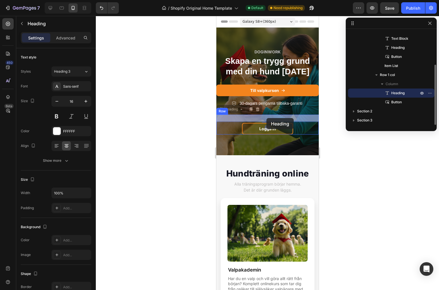
drag, startPoint x: 266, startPoint y: 115, endPoint x: 266, endPoint y: 118, distance: 2.9
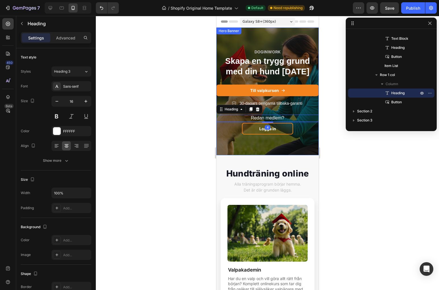
click at [271, 111] on div "DOGINWORK Text Block Skapa en trygg grund med din hund [DATE] Heading Till valp…" at bounding box center [267, 91] width 102 height 87
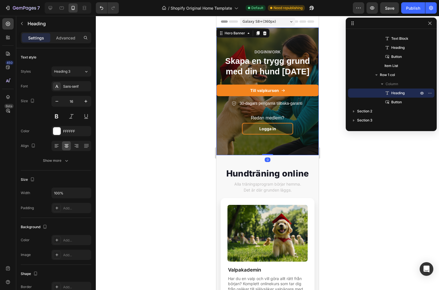
scroll to position [0, 0]
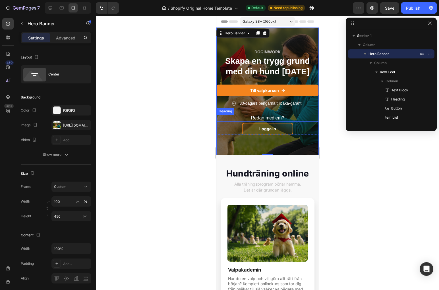
click at [305, 120] on h2 "Redan medlem?" at bounding box center [267, 118] width 102 height 7
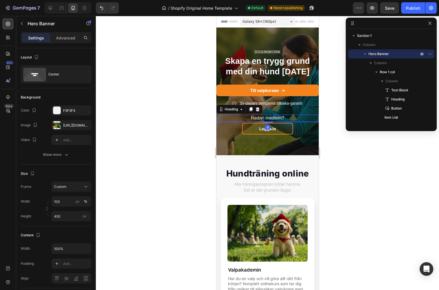
scroll to position [52, 0]
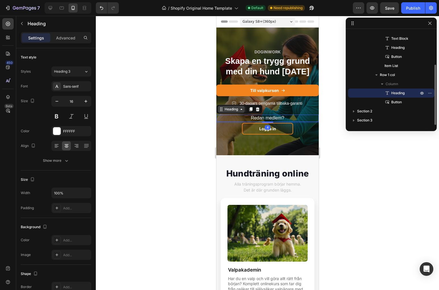
click at [228, 112] on div "Heading" at bounding box center [231, 109] width 16 height 5
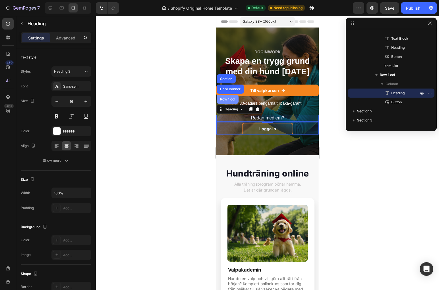
click at [223, 102] on div "Row 1 col" at bounding box center [227, 99] width 22 height 9
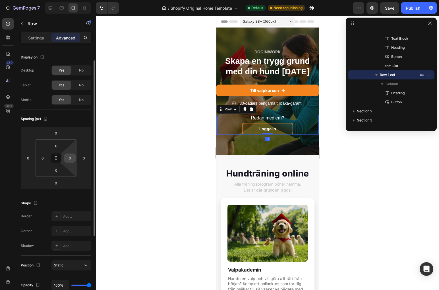
scroll to position [16, 0]
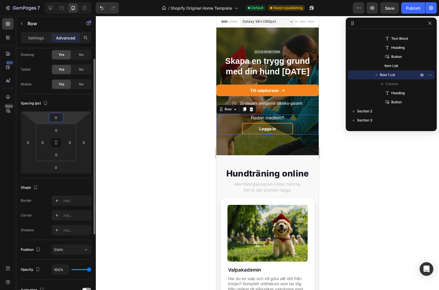
click at [59, 117] on input "0" at bounding box center [55, 117] width 11 height 9
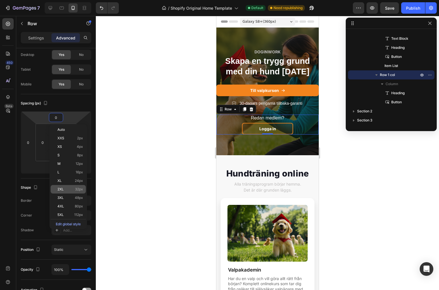
click at [64, 189] on p "2XL 32px" at bounding box center [70, 190] width 26 height 4
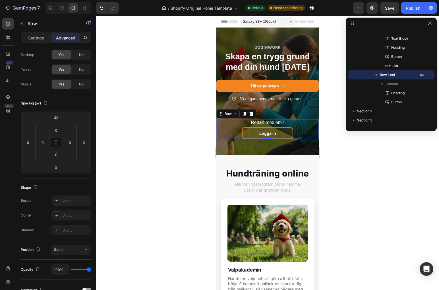
type input "0"
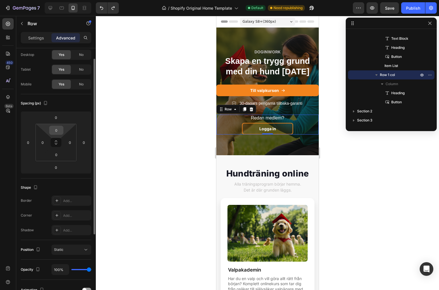
click at [58, 133] on input "0" at bounding box center [56, 130] width 11 height 9
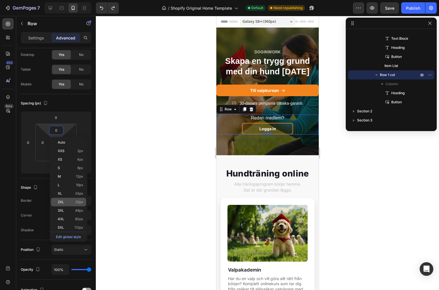
click at [61, 198] on div "2XL 32px" at bounding box center [68, 202] width 35 height 9
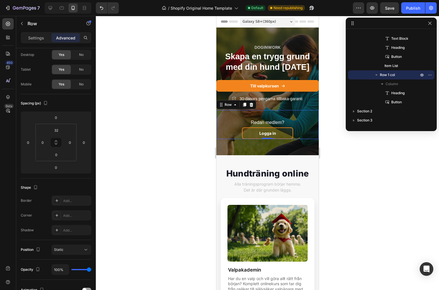
type input "0"
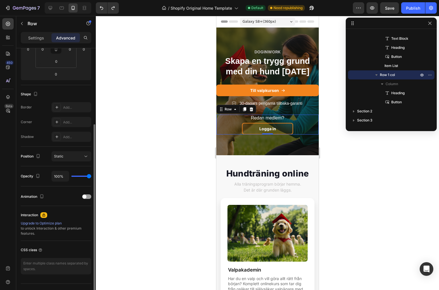
scroll to position [108, 0]
click at [82, 155] on div "Static" at bounding box center [68, 157] width 29 height 5
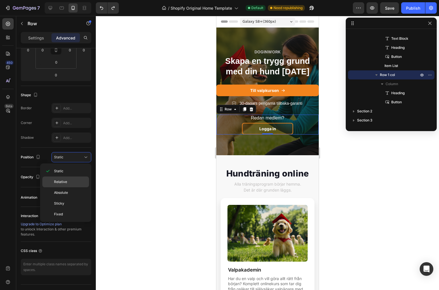
click at [71, 181] on p "Relative" at bounding box center [70, 182] width 32 height 5
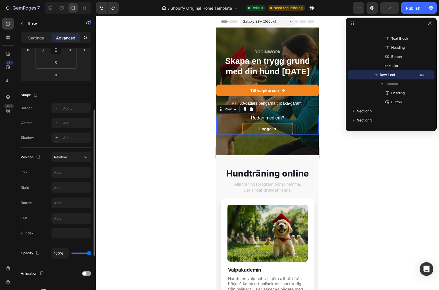
click at [89, 150] on div "Position Relative Top Right Bottom Left Z-Index" at bounding box center [56, 196] width 70 height 96
click at [83, 158] on icon at bounding box center [86, 158] width 6 height 6
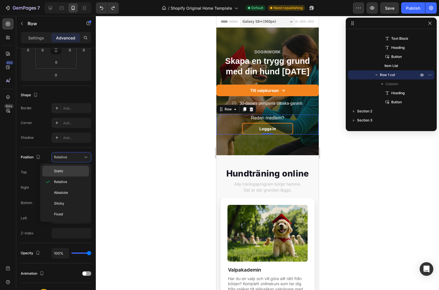
click at [69, 171] on p "Static" at bounding box center [70, 171] width 32 height 5
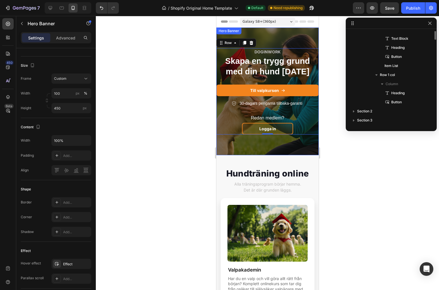
click at [265, 147] on div "Overlay" at bounding box center [267, 92] width 102 height 128
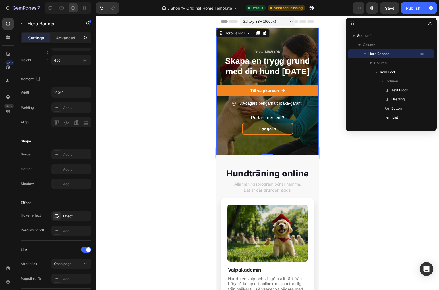
scroll to position [0, 0]
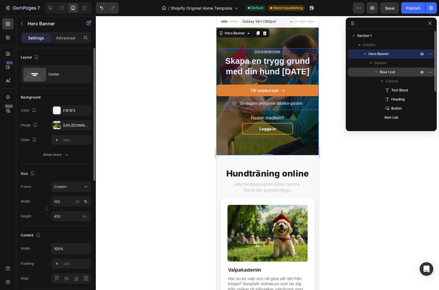
click at [388, 70] on span "Row 1 col" at bounding box center [387, 72] width 15 height 6
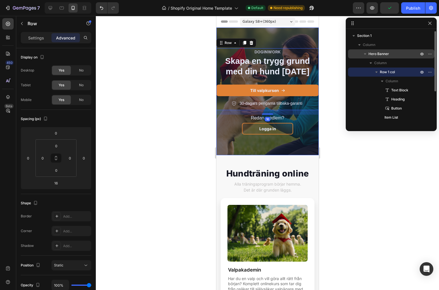
click at [381, 55] on span "Hero Banner" at bounding box center [378, 54] width 20 height 6
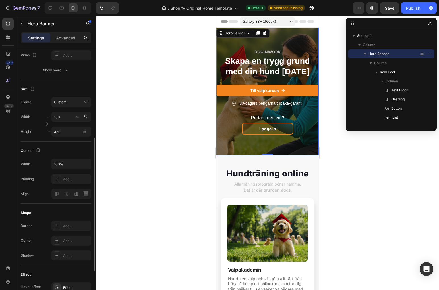
scroll to position [244, 0]
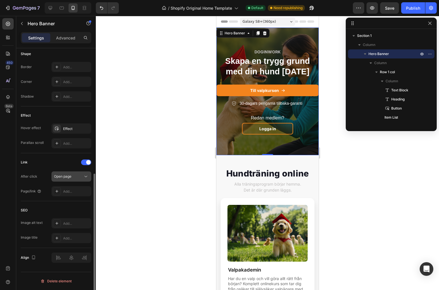
click at [84, 174] on icon at bounding box center [86, 177] width 6 height 6
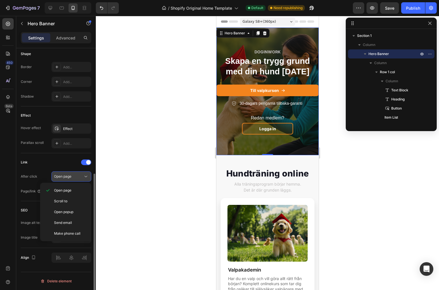
click at [84, 174] on icon at bounding box center [86, 177] width 6 height 6
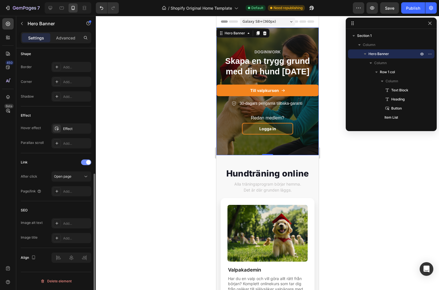
click at [87, 164] on span at bounding box center [88, 162] width 5 height 5
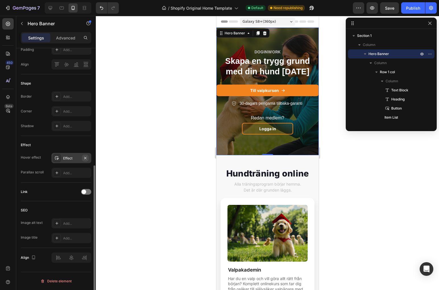
click at [85, 158] on icon "button" at bounding box center [85, 158] width 2 height 2
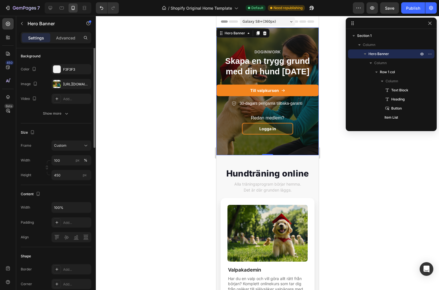
scroll to position [0, 0]
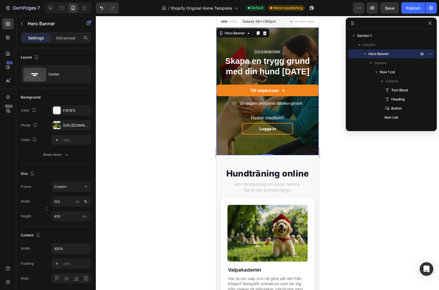
click at [63, 33] on div "Settings Advanced" at bounding box center [56, 37] width 70 height 11
click at [65, 39] on p "Advanced" at bounding box center [65, 38] width 19 height 6
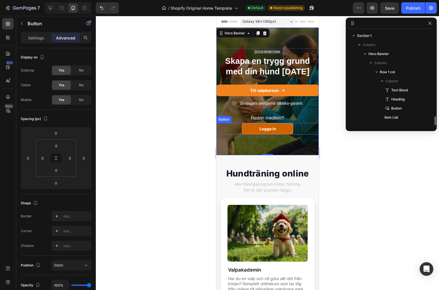
click at [292, 132] on link "Logga in" at bounding box center [267, 129] width 51 height 12
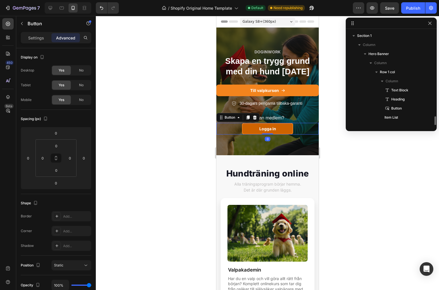
scroll to position [52, 0]
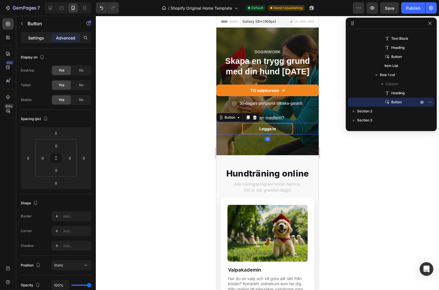
click at [41, 35] on p "Settings" at bounding box center [36, 38] width 16 height 6
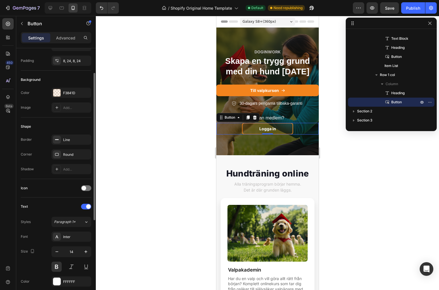
scroll to position [41, 0]
click at [69, 143] on div "Line" at bounding box center [71, 139] width 40 height 10
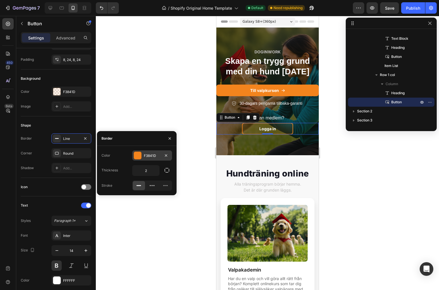
click at [135, 157] on div at bounding box center [137, 155] width 7 height 7
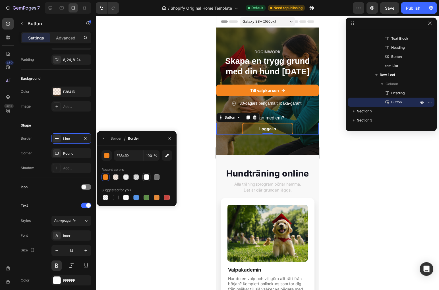
click at [147, 178] on div at bounding box center [147, 177] width 6 height 6
type input "FFFFFF"
click at [362, 167] on div at bounding box center [267, 153] width 343 height 275
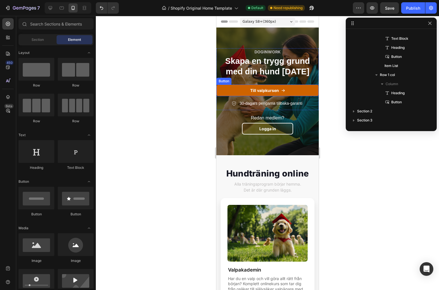
click at [310, 88] on link "Till valpkursen" at bounding box center [267, 91] width 102 height 12
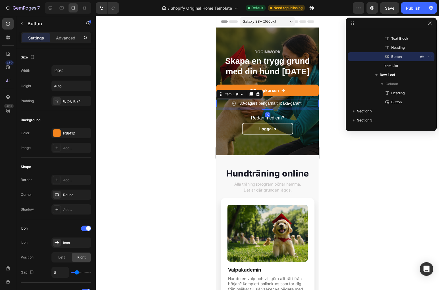
click at [241, 105] on p "30-dagars pengarna tillbaka-garanti" at bounding box center [270, 104] width 63 height 6
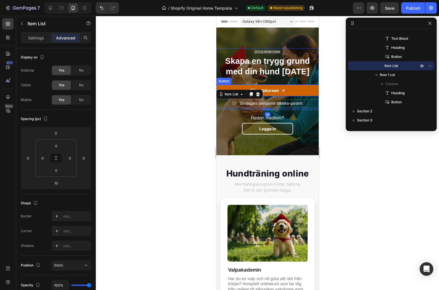
click at [312, 91] on link "Till valpkursen" at bounding box center [267, 91] width 102 height 12
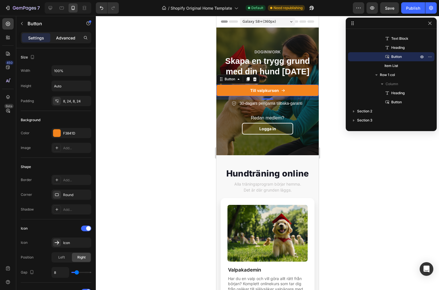
click at [73, 38] on p "Advanced" at bounding box center [65, 38] width 19 height 6
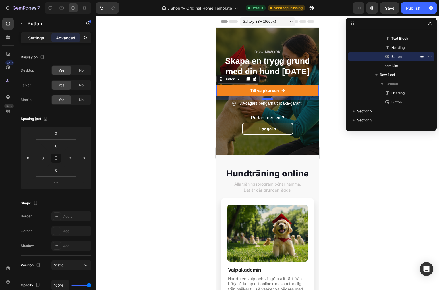
click at [40, 39] on p "Settings" at bounding box center [36, 38] width 16 height 6
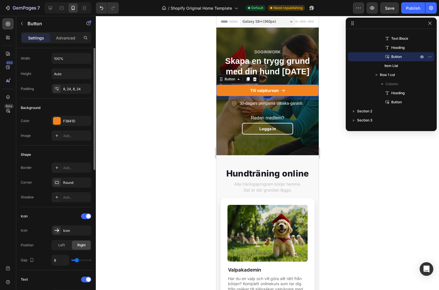
scroll to position [0, 0]
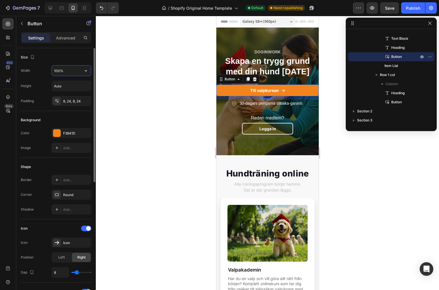
click at [72, 68] on input "100%" at bounding box center [71, 71] width 39 height 10
click at [83, 71] on icon "button" at bounding box center [86, 71] width 6 height 6
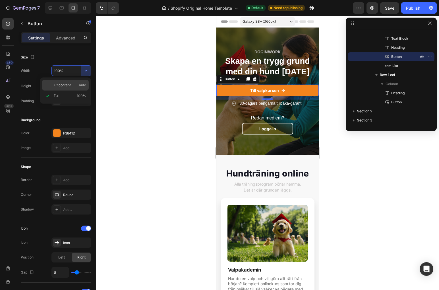
click at [59, 87] on span "Fit content" at bounding box center [62, 85] width 17 height 5
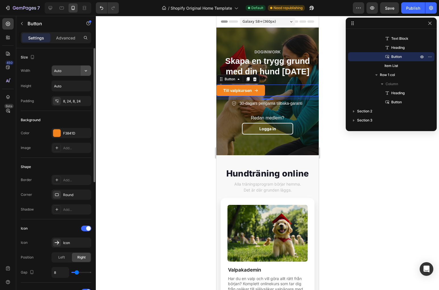
click at [86, 70] on icon "button" at bounding box center [86, 70] width 2 height 1
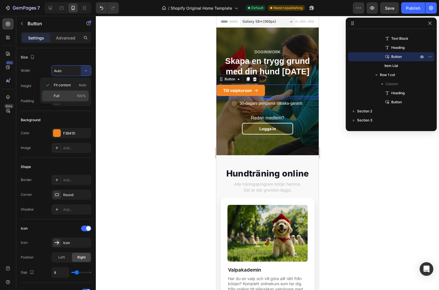
click at [61, 92] on div "Full 100%" at bounding box center [65, 96] width 47 height 11
type input "100%"
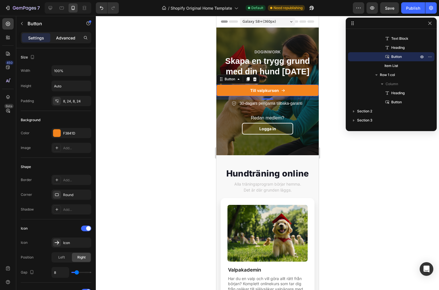
click at [70, 35] on p "Advanced" at bounding box center [65, 38] width 19 height 6
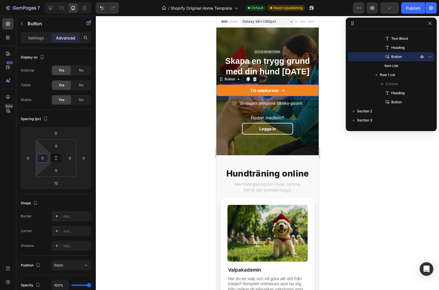
click at [43, 0] on html "7 / Shopify Original Home Template Default Need republishing Preview Publish 45…" at bounding box center [219, 0] width 439 height 0
click at [45, 156] on input "0" at bounding box center [42, 158] width 9 height 9
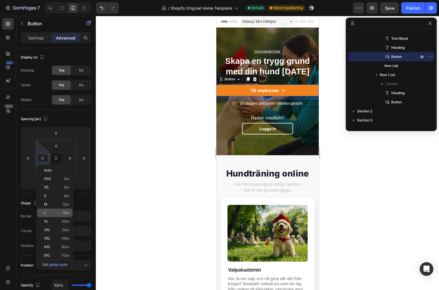
click at [55, 215] on p "L 16px" at bounding box center [57, 213] width 26 height 4
type input "16"
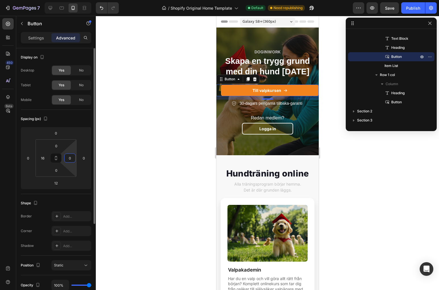
click at [69, 158] on input "0" at bounding box center [70, 158] width 9 height 9
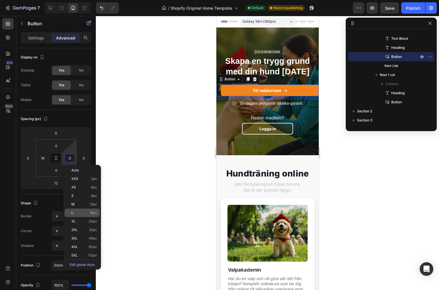
click at [80, 212] on p "L 16px" at bounding box center [84, 213] width 26 height 4
type input "16"
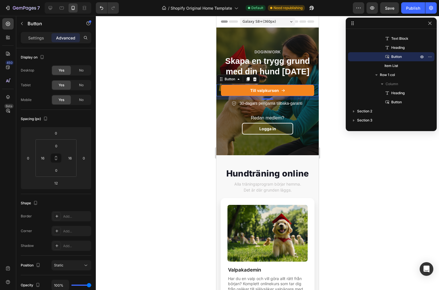
click at [137, 168] on div at bounding box center [267, 153] width 343 height 275
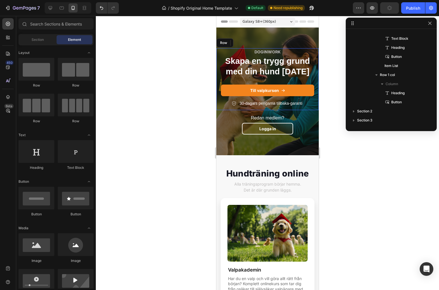
click at [309, 109] on div "DOGINWORK Text Block Skapa en trygg grund med din hund idag Heading Till valpku…" at bounding box center [267, 79] width 102 height 62
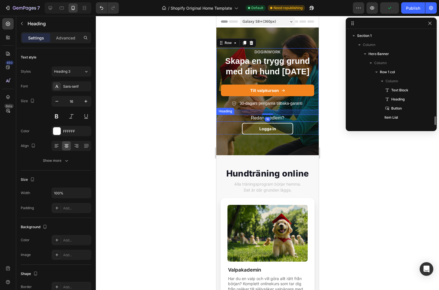
scroll to position [52, 0]
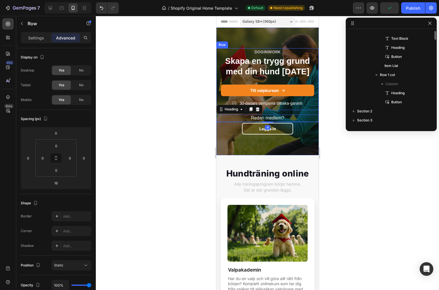
click at [304, 110] on div "DOGINWORK Text Block Skapa en trygg grund med din hund idag Heading Till valpku…" at bounding box center [267, 79] width 102 height 62
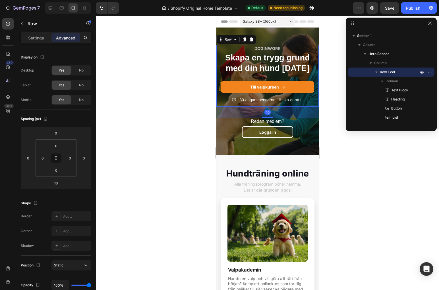
drag, startPoint x: 269, startPoint y: 114, endPoint x: 270, endPoint y: 121, distance: 7.0
click at [270, 121] on div "DOGINWORK Text Block Skapa en trygg grund med din hund idag Heading Till valpku…" at bounding box center [267, 91] width 102 height 93
type input "40"
click at [187, 117] on div at bounding box center [267, 153] width 343 height 275
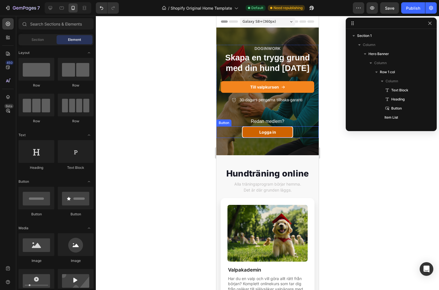
click at [289, 133] on link "Logga in" at bounding box center [267, 132] width 51 height 12
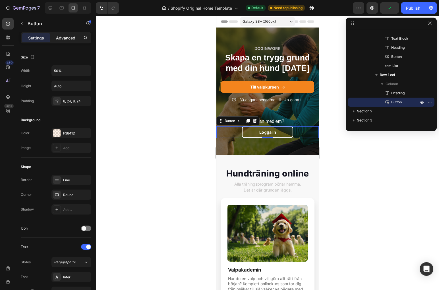
click at [60, 41] on div "Advanced" at bounding box center [65, 37] width 28 height 9
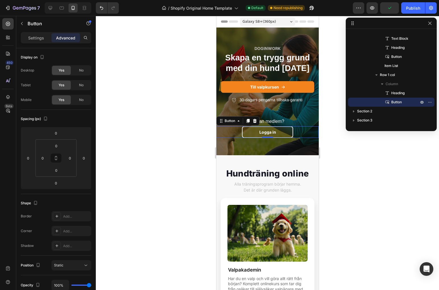
click at [41, 45] on div "Settings Advanced" at bounding box center [56, 40] width 80 height 16
click at [40, 39] on p "Settings" at bounding box center [36, 38] width 16 height 6
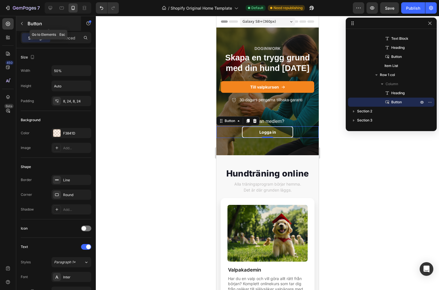
click at [22, 24] on icon "button" at bounding box center [22, 23] width 5 height 5
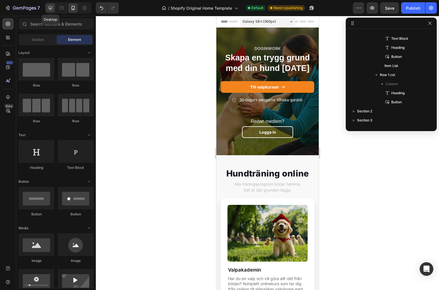
click at [53, 11] on div at bounding box center [50, 7] width 9 height 9
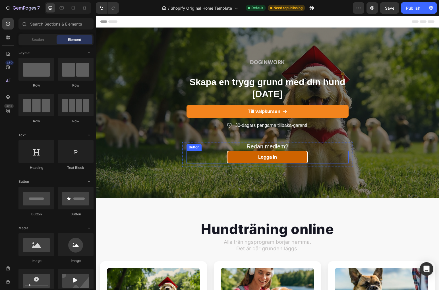
click at [292, 158] on link "Logga in" at bounding box center [267, 157] width 81 height 13
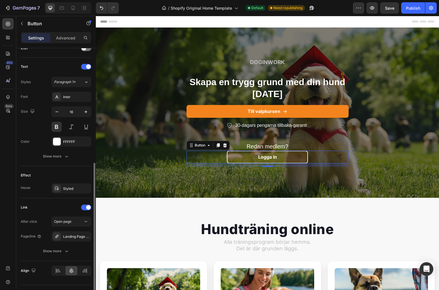
scroll to position [194, 0]
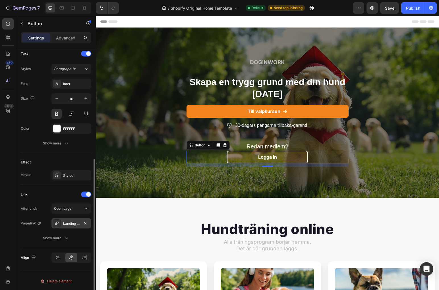
click at [70, 223] on div "Landing Page - [DATE] 11:19:37" at bounding box center [71, 223] width 16 height 5
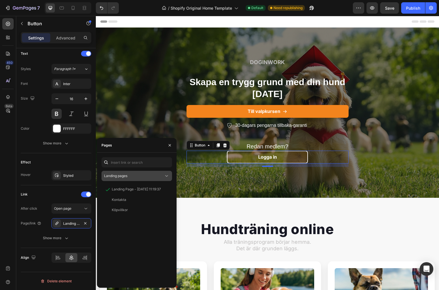
click at [124, 178] on span "Landing pages" at bounding box center [115, 176] width 23 height 5
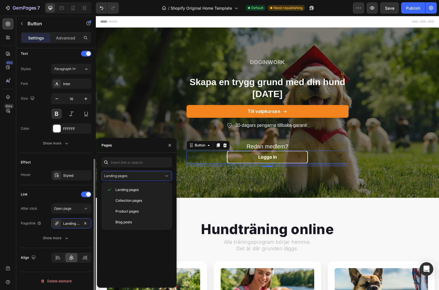
click at [55, 192] on div "Link" at bounding box center [56, 194] width 70 height 9
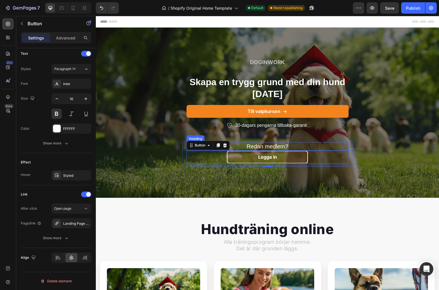
click at [257, 147] on h2 "Redan medlem?" at bounding box center [267, 146] width 162 height 9
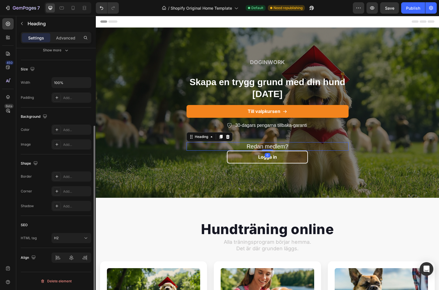
scroll to position [0, 0]
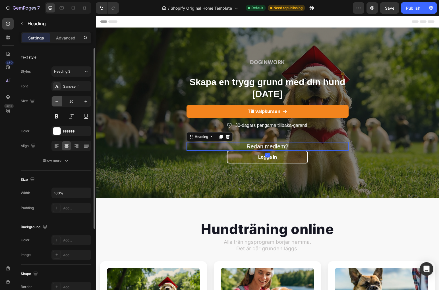
click at [56, 102] on icon "button" at bounding box center [57, 102] width 6 height 6
type input "18"
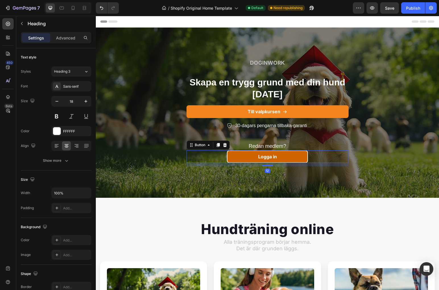
click at [245, 160] on link "Logga in" at bounding box center [267, 157] width 81 height 13
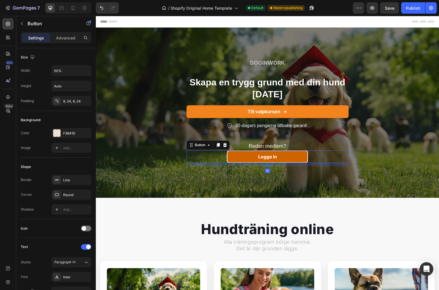
click at [236, 157] on link "Logga in" at bounding box center [267, 157] width 81 height 13
click at [64, 38] on p "Advanced" at bounding box center [65, 38] width 19 height 6
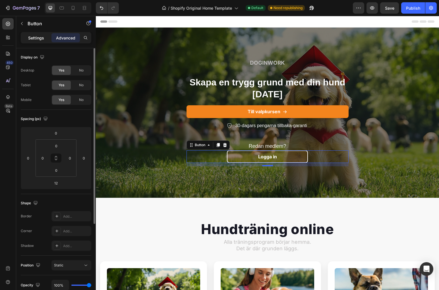
click at [35, 37] on p "Settings" at bounding box center [36, 38] width 16 height 6
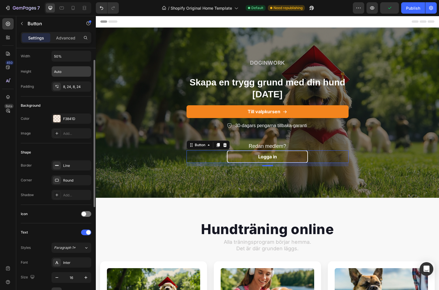
scroll to position [17, 0]
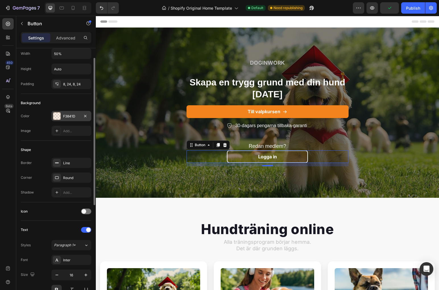
click at [74, 117] on div "F3841D" at bounding box center [71, 116] width 16 height 5
click at [81, 101] on div "Background" at bounding box center [56, 103] width 70 height 9
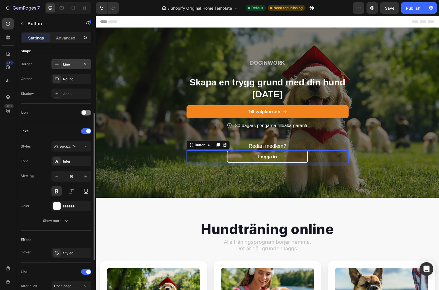
scroll to position [118, 0]
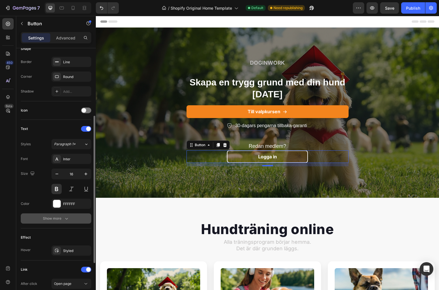
click at [60, 217] on div "Show more" at bounding box center [56, 219] width 26 height 6
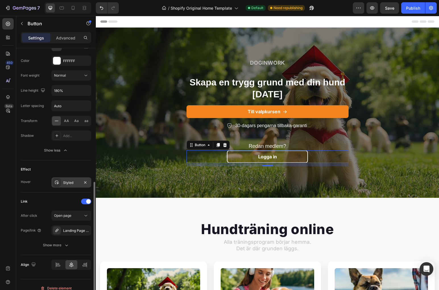
scroll to position [266, 0]
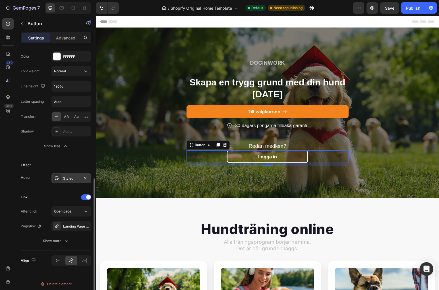
click at [73, 183] on div "Styled" at bounding box center [71, 178] width 40 height 10
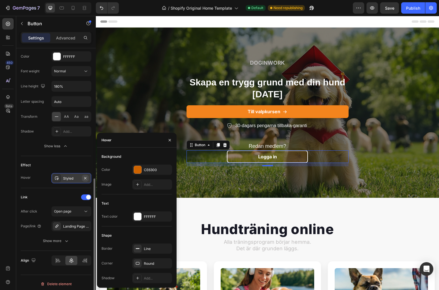
click at [84, 179] on icon "button" at bounding box center [85, 178] width 5 height 5
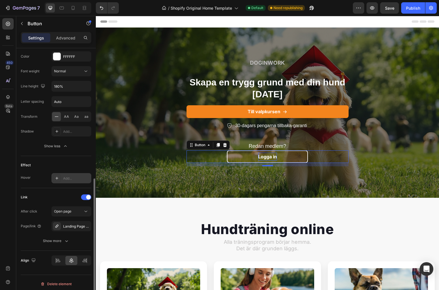
click at [269, 158] on p "Logga in" at bounding box center [267, 157] width 19 height 8
click at [198, 158] on div "Gå till kursplattform Button 12" at bounding box center [267, 157] width 162 height 13
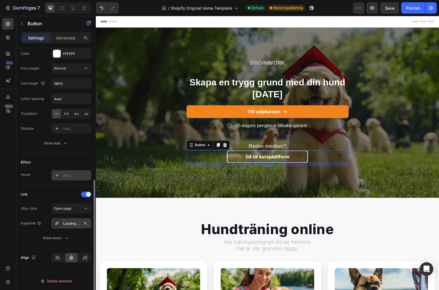
click at [72, 223] on div "Landing Page - [DATE] 11:19:37" at bounding box center [71, 223] width 16 height 5
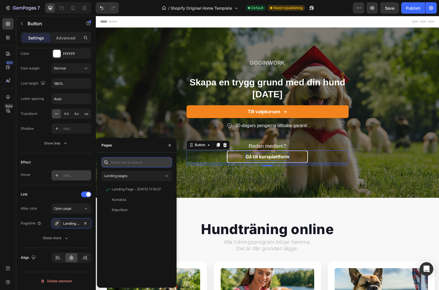
click at [135, 164] on input "text" at bounding box center [136, 162] width 70 height 10
paste input "https://doginwork.se/a/members"
type input "https://doginwork.se/a/members"
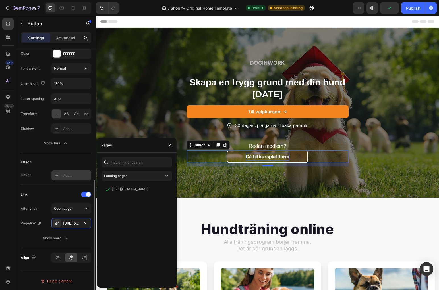
click at [67, 188] on div "Link After click Open page Page/link https://doginwork.se/a/members Show more" at bounding box center [56, 217] width 70 height 63
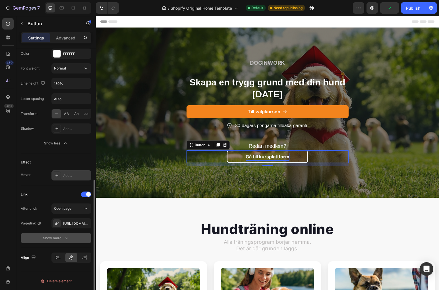
click at [66, 236] on icon "button" at bounding box center [67, 239] width 6 height 6
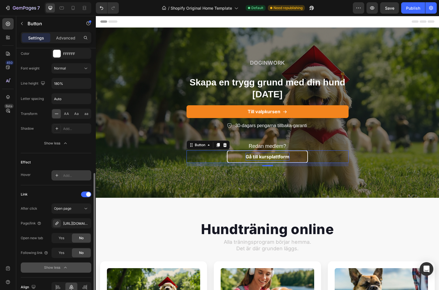
scroll to position [298, 0]
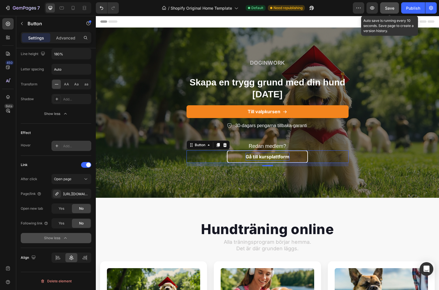
click at [391, 12] on button "Save" at bounding box center [389, 7] width 19 height 11
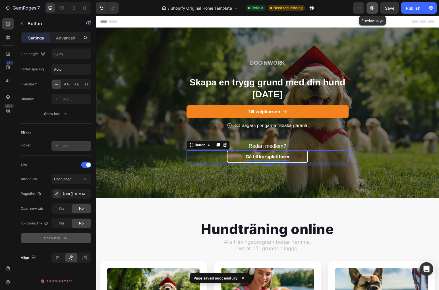
click at [374, 11] on button "button" at bounding box center [371, 7] width 11 height 11
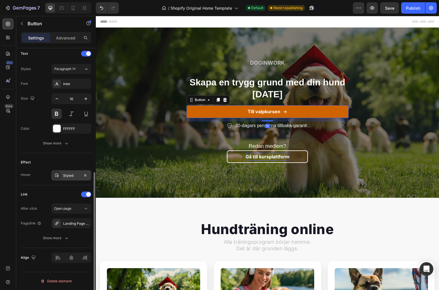
click at [321, 110] on link "Till valpkursen" at bounding box center [267, 111] width 162 height 13
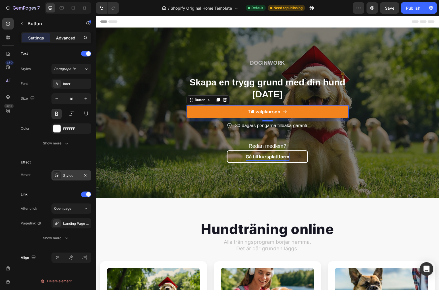
click at [65, 41] on div "Advanced" at bounding box center [65, 37] width 28 height 9
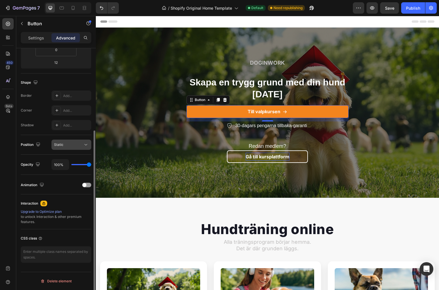
scroll to position [0, 0]
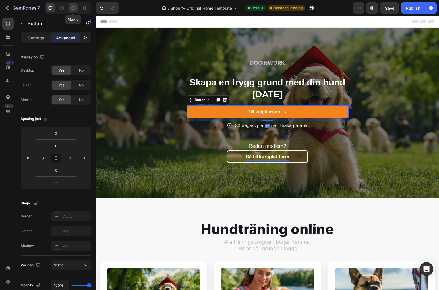
click at [72, 11] on div at bounding box center [72, 7] width 9 height 9
type input "16"
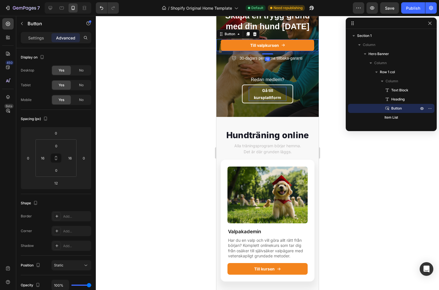
scroll to position [42, 0]
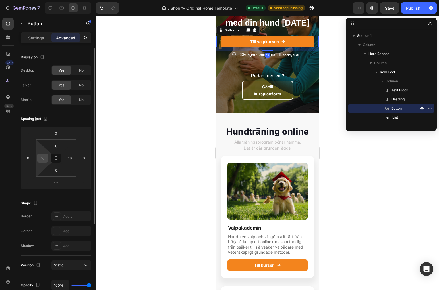
click at [45, 159] on input "16" at bounding box center [42, 158] width 9 height 9
type input "0"
click at [70, 161] on input "16" at bounding box center [70, 158] width 9 height 9
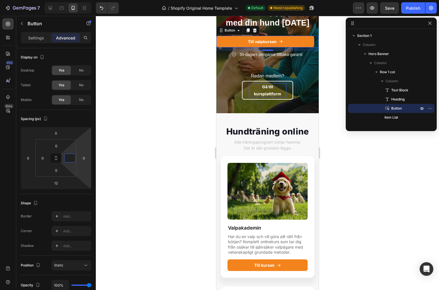
type input "0"
click at [183, 93] on div at bounding box center [267, 153] width 343 height 275
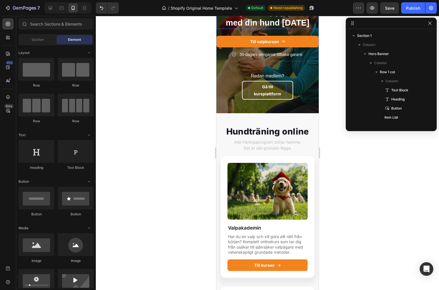
click at [227, 27] on h2 "Skapa en trygg grund med din hund [DATE]" at bounding box center [267, 17] width 102 height 22
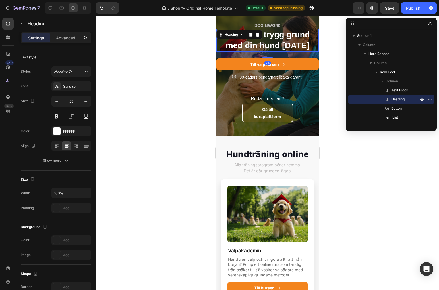
scroll to position [14, 0]
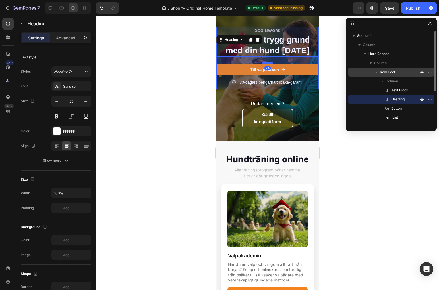
click at [393, 73] on span "Row 1 col" at bounding box center [387, 72] width 15 height 6
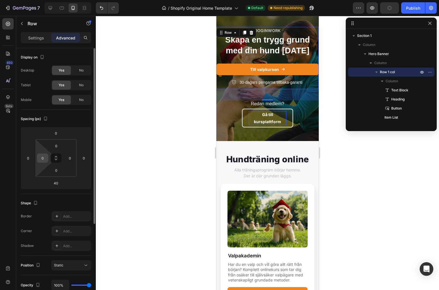
click at [45, 161] on input "0" at bounding box center [42, 158] width 9 height 9
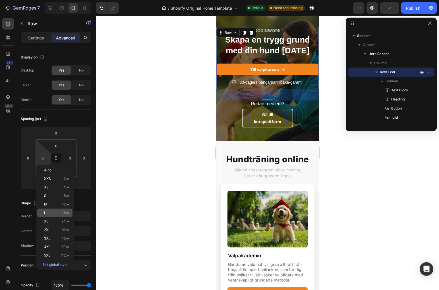
click at [54, 212] on p "L 16px" at bounding box center [57, 213] width 26 height 4
type input "16"
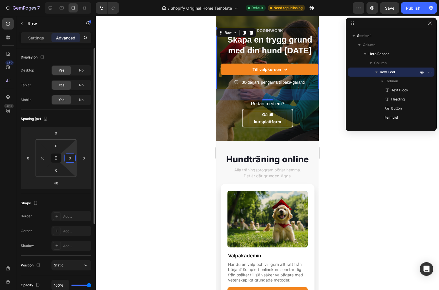
click at [69, 159] on input "0" at bounding box center [70, 158] width 9 height 9
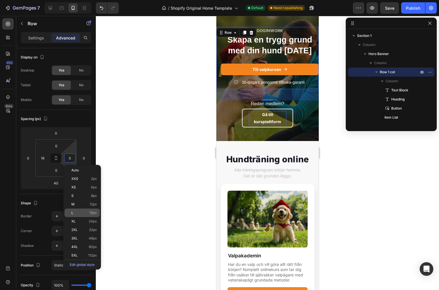
click at [85, 215] on div "L 16px" at bounding box center [82, 213] width 35 height 9
type input "16"
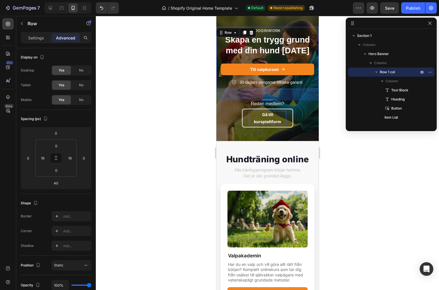
click at [129, 166] on div at bounding box center [267, 153] width 343 height 275
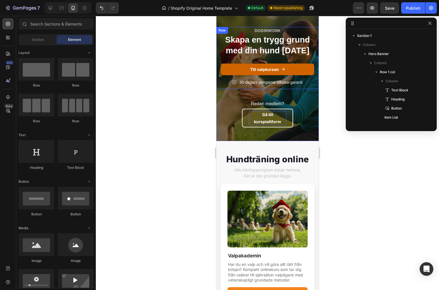
click at [287, 74] on link "Till valpkursen" at bounding box center [267, 70] width 93 height 12
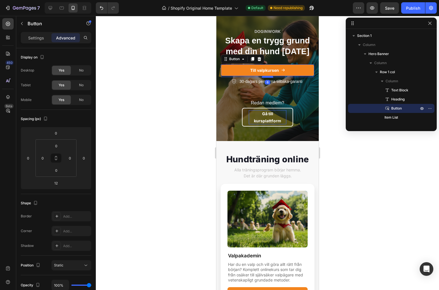
click at [269, 76] on div at bounding box center [266, 77] width 11 height 2
type input "6"
click at [187, 97] on div at bounding box center [267, 153] width 343 height 275
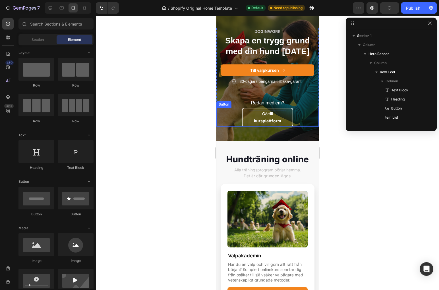
click at [292, 119] on link "Gå till kursplattform" at bounding box center [267, 117] width 51 height 19
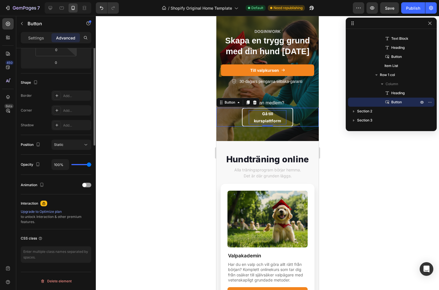
scroll to position [0, 0]
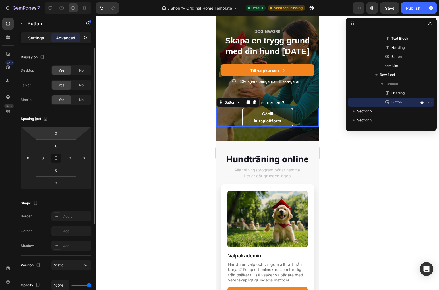
click at [31, 34] on div "Settings" at bounding box center [36, 37] width 28 height 9
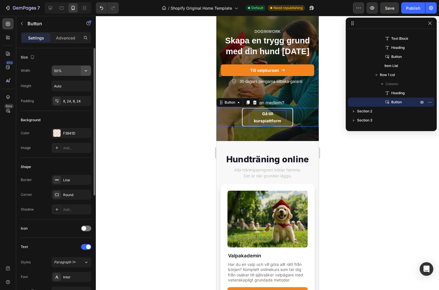
click at [87, 73] on icon "button" at bounding box center [86, 71] width 6 height 6
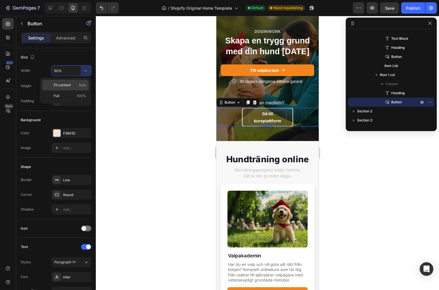
click at [71, 91] on div "Fit content Auto" at bounding box center [65, 96] width 47 height 11
type input "Auto"
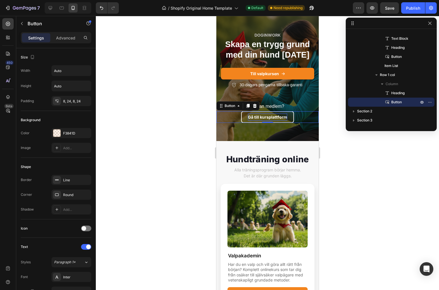
click at [157, 101] on div at bounding box center [267, 153] width 343 height 275
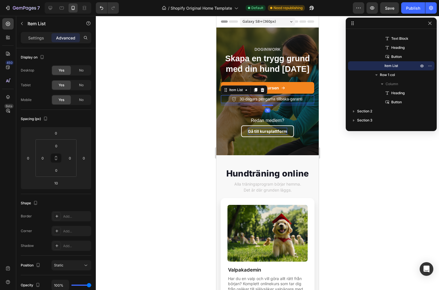
click at [275, 100] on p "30-dagars pengarna tillbaka-garanti" at bounding box center [270, 99] width 63 height 6
click at [38, 42] on div "Settings" at bounding box center [36, 37] width 28 height 9
type input "8"
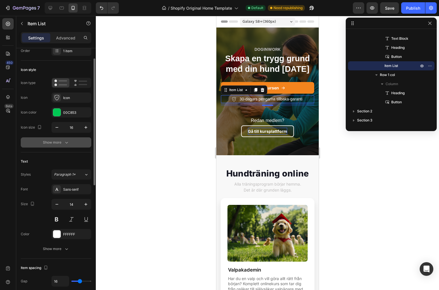
scroll to position [20, 0]
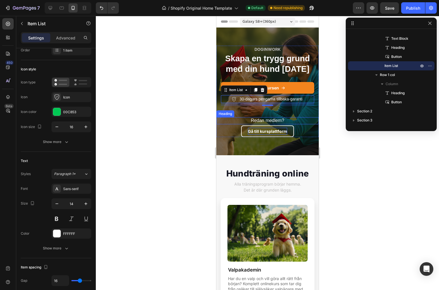
click at [268, 120] on h2 "Redan medlem?" at bounding box center [267, 120] width 102 height 7
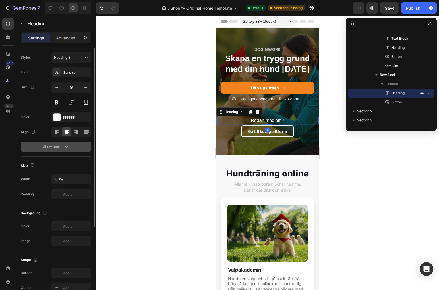
scroll to position [0, 0]
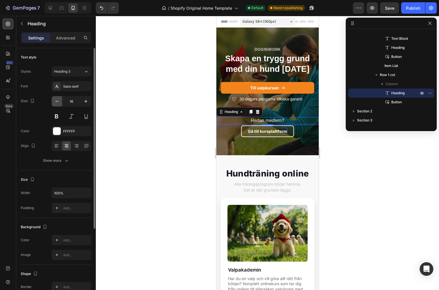
click at [57, 102] on icon "button" at bounding box center [57, 102] width 6 height 6
type input "14"
click at [54, 118] on button at bounding box center [56, 116] width 10 height 10
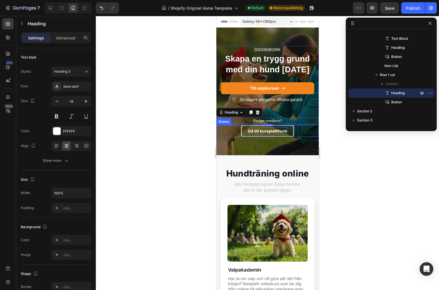
click at [259, 132] on p "Gå till kursplattform" at bounding box center [267, 131] width 39 height 7
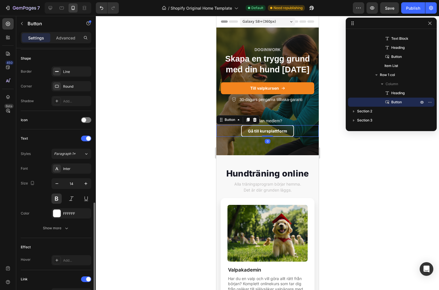
scroll to position [194, 0]
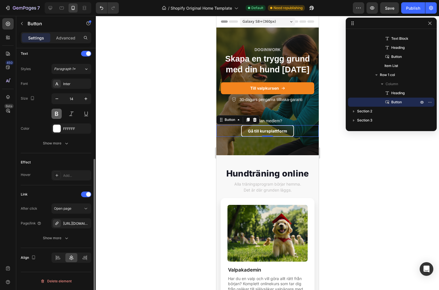
click at [59, 114] on button at bounding box center [56, 114] width 10 height 10
click at [157, 148] on div at bounding box center [267, 153] width 343 height 275
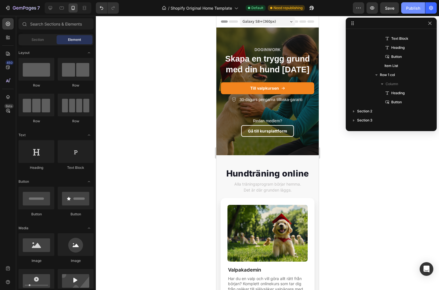
click at [412, 9] on div "Publish" at bounding box center [413, 8] width 14 height 6
